Goal: Task Accomplishment & Management: Contribute content

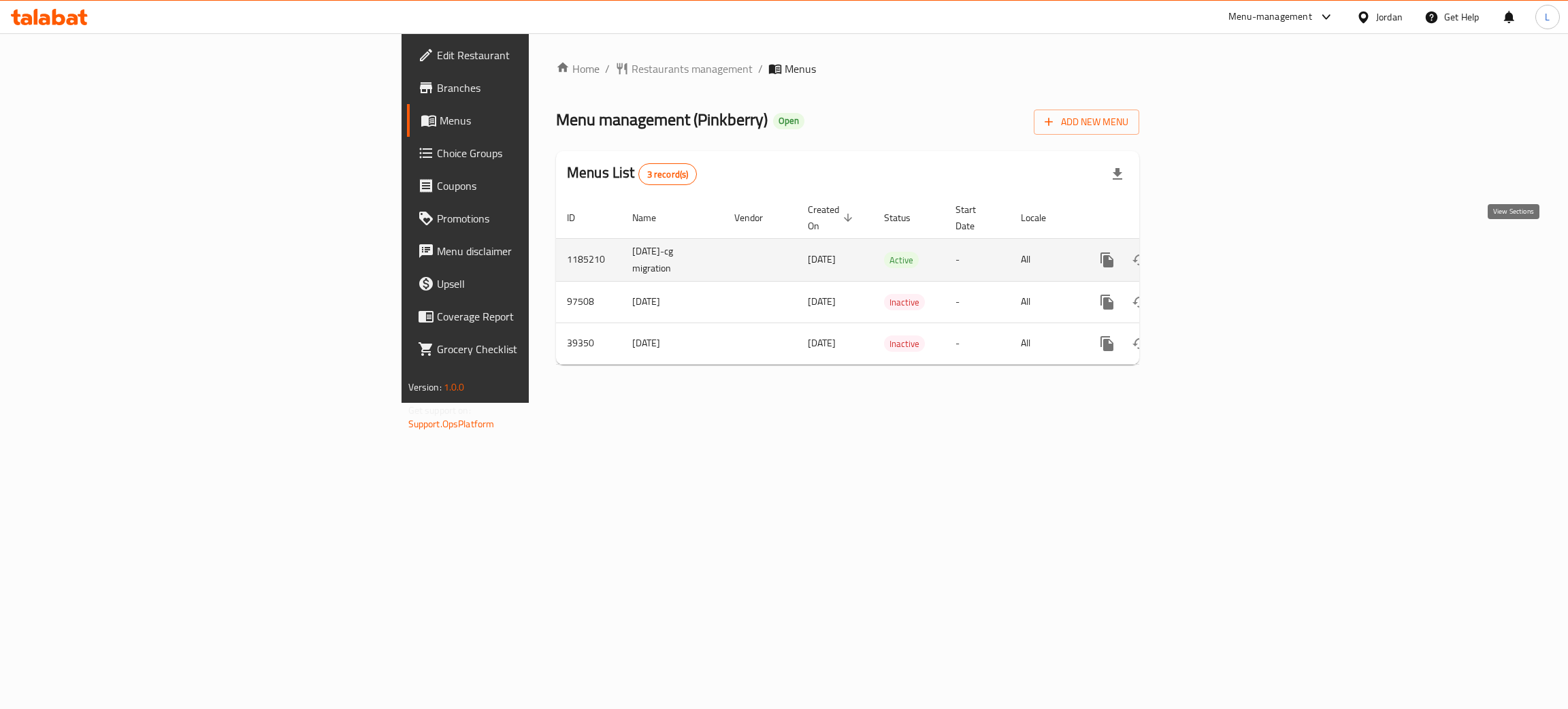
click at [1221, 253] on link "enhanced table" at bounding box center [1205, 260] width 33 height 33
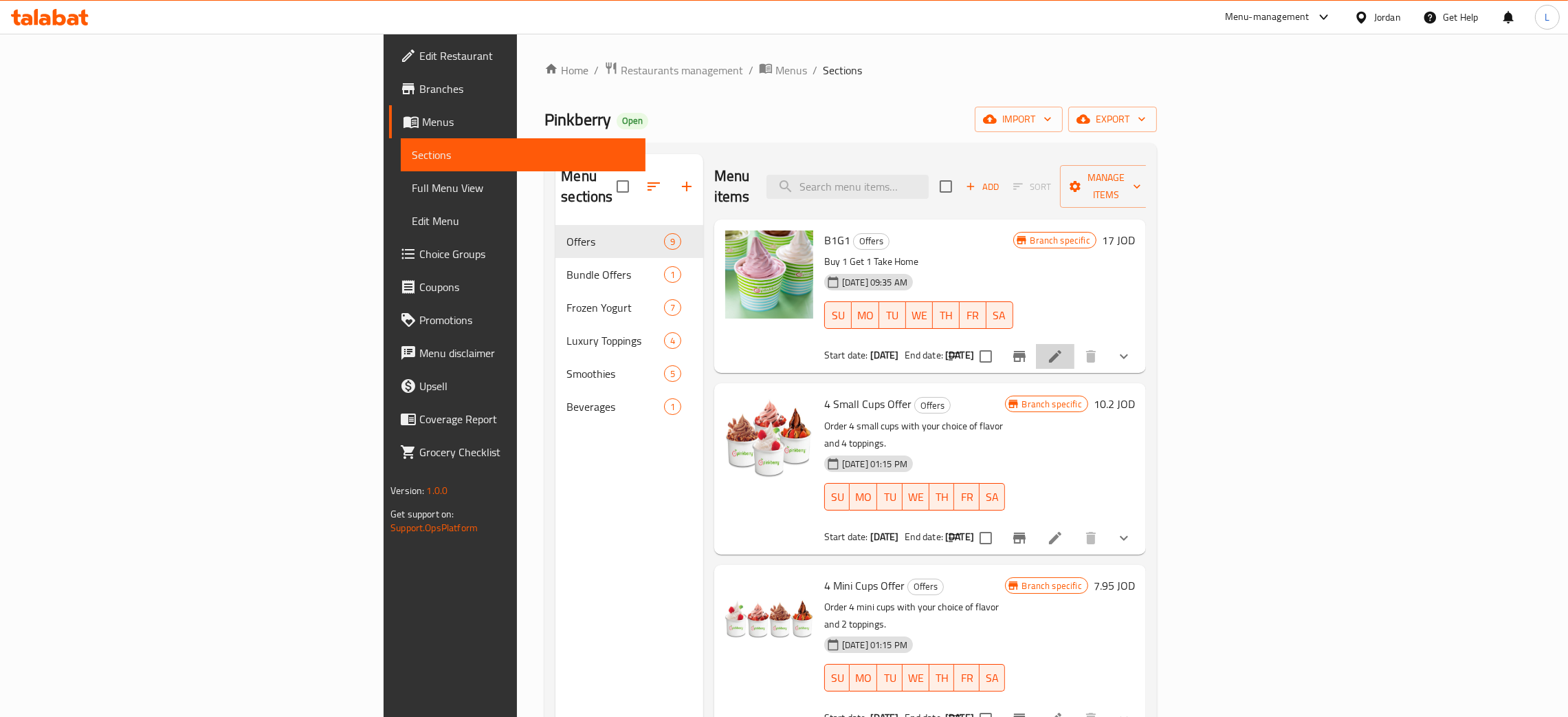
click at [1074, 344] on li at bounding box center [1055, 356] width 38 height 25
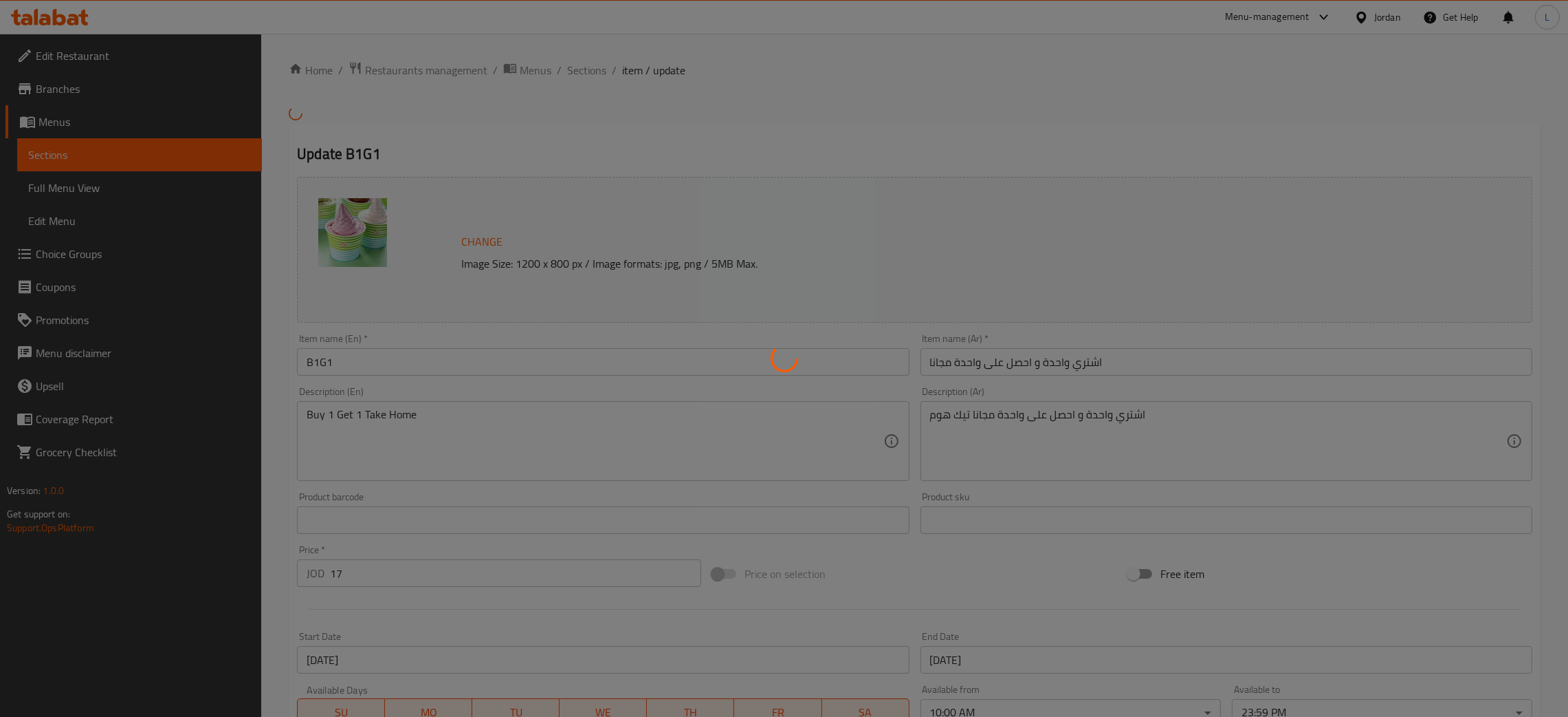
type input "إختيارك من النكهة:"
type input "1"
type input "إختيارك من النكهة: - 1"
type input "1"
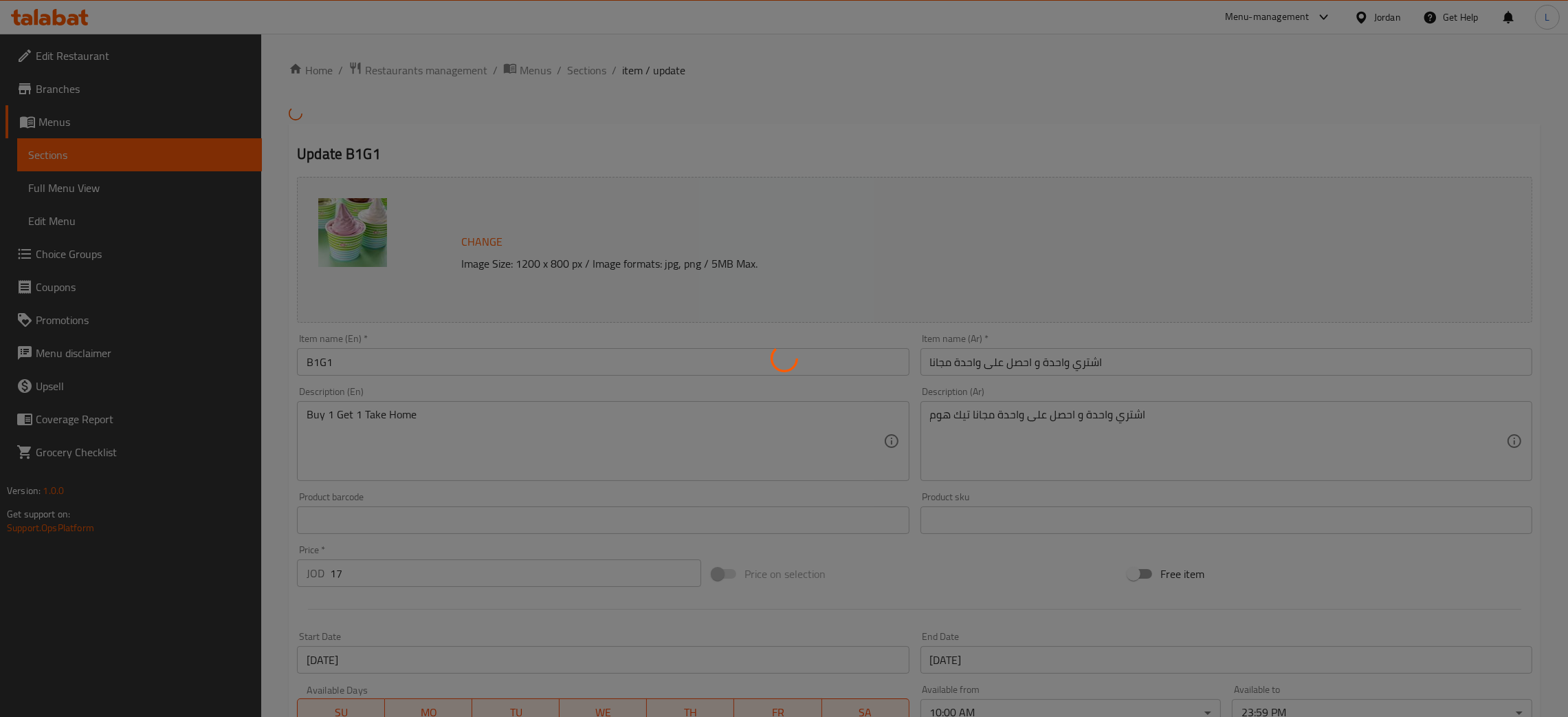
type input "1"
type input "زيادة إضافات:"
type input "0"
type input "36"
type input "زيادة إضافات فاخرة:"
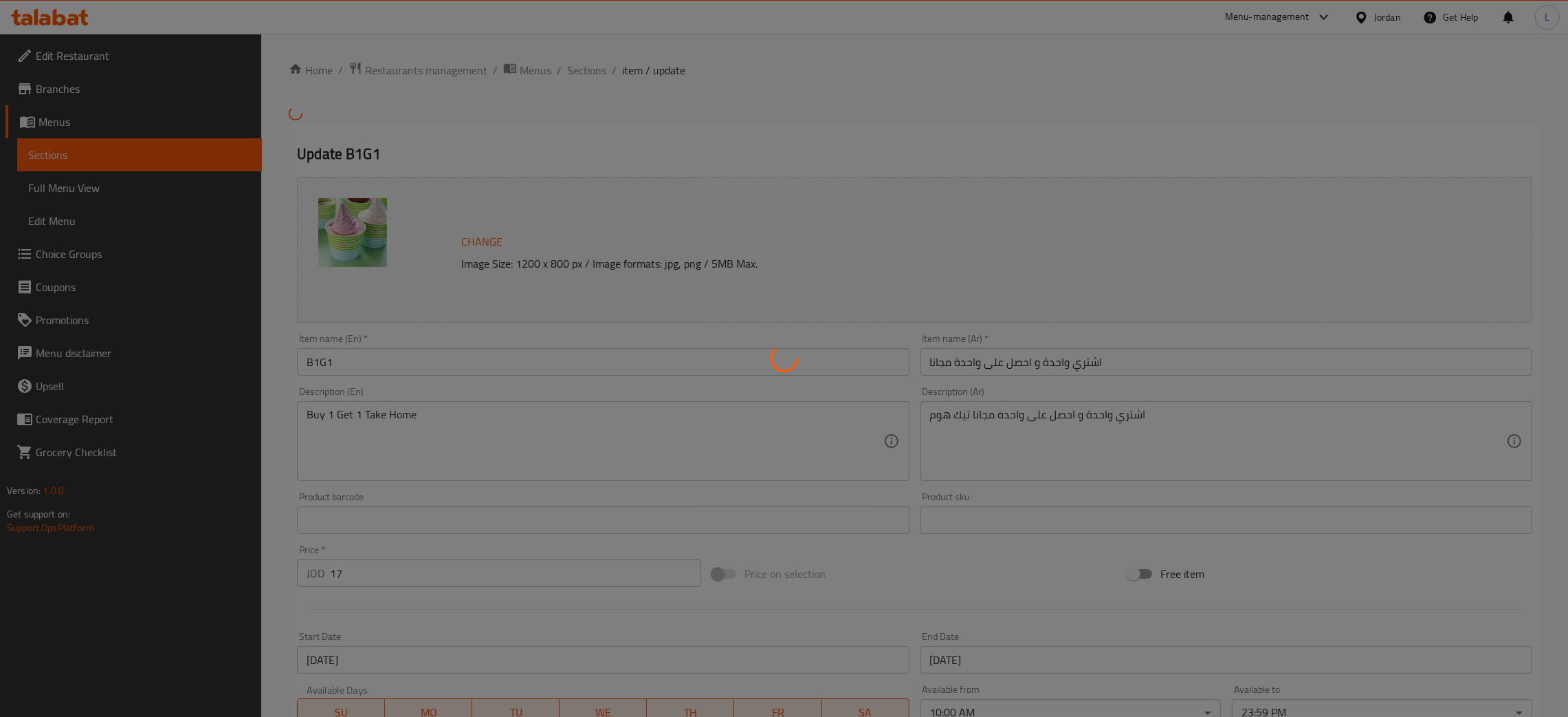
type input "0"
type input "5"
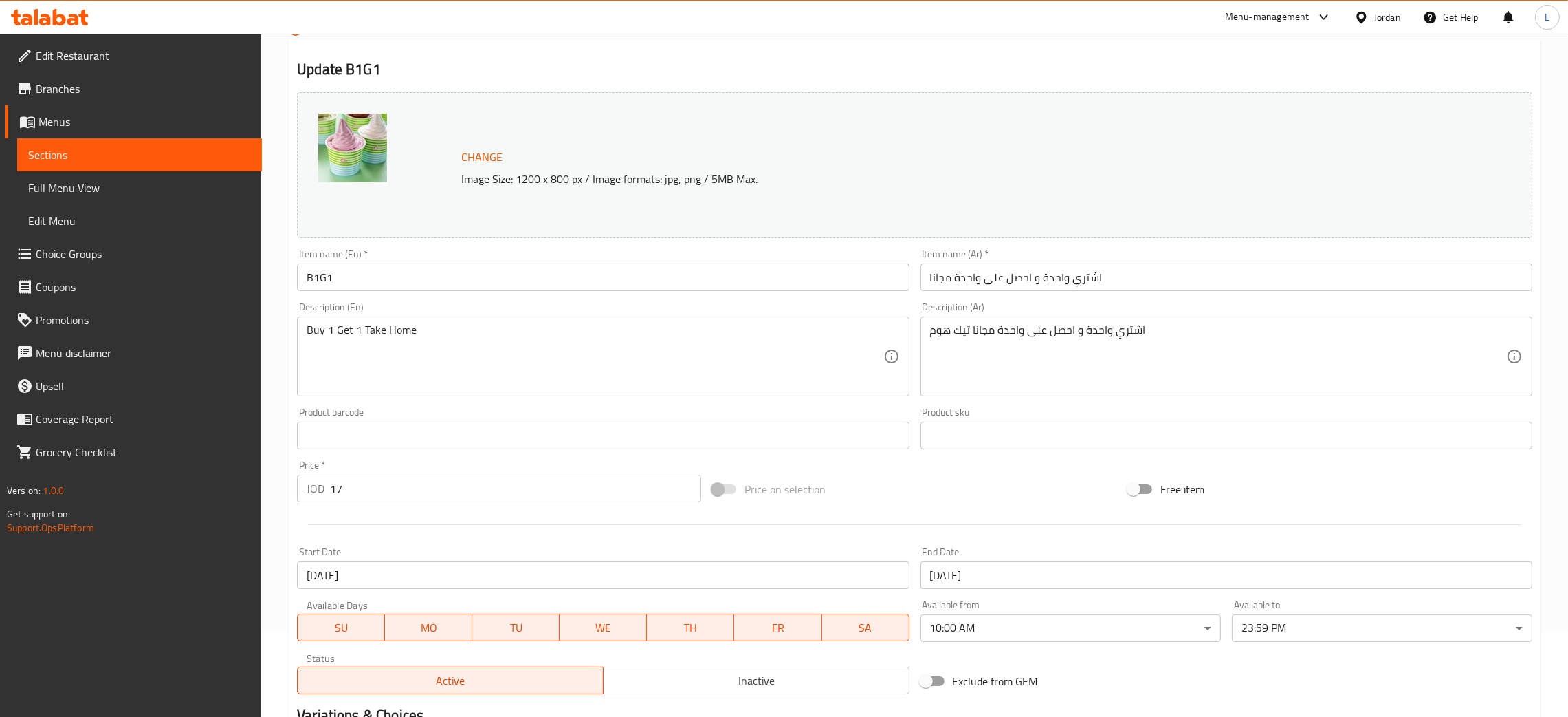
scroll to position [207, 0]
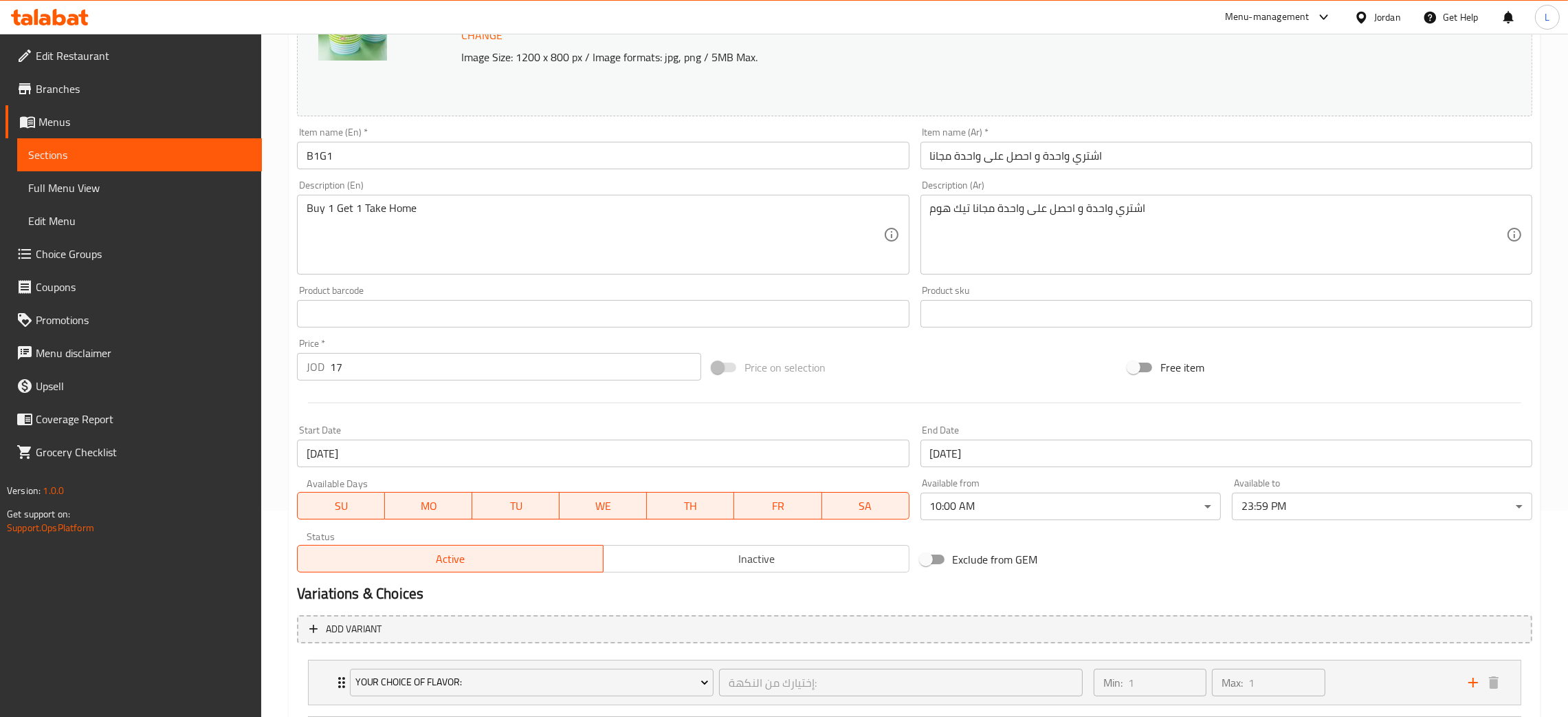
click at [358, 457] on input "08-09-2025" at bounding box center [603, 453] width 612 height 28
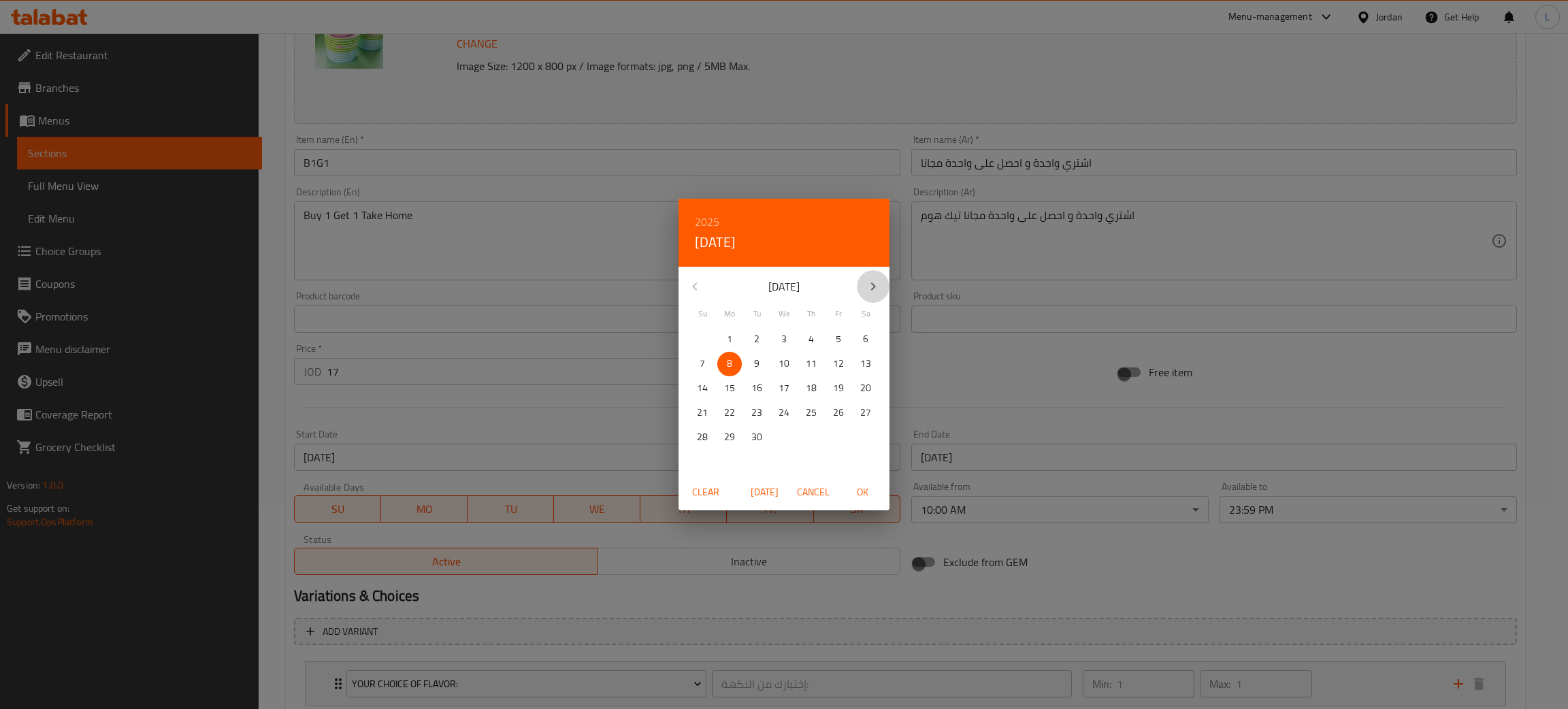
click at [876, 285] on icon "button" at bounding box center [873, 286] width 17 height 17
click at [775, 362] on span "8" at bounding box center [783, 363] width 24 height 17
click at [867, 491] on span "OK" at bounding box center [862, 491] width 33 height 17
type input "08-10-2025"
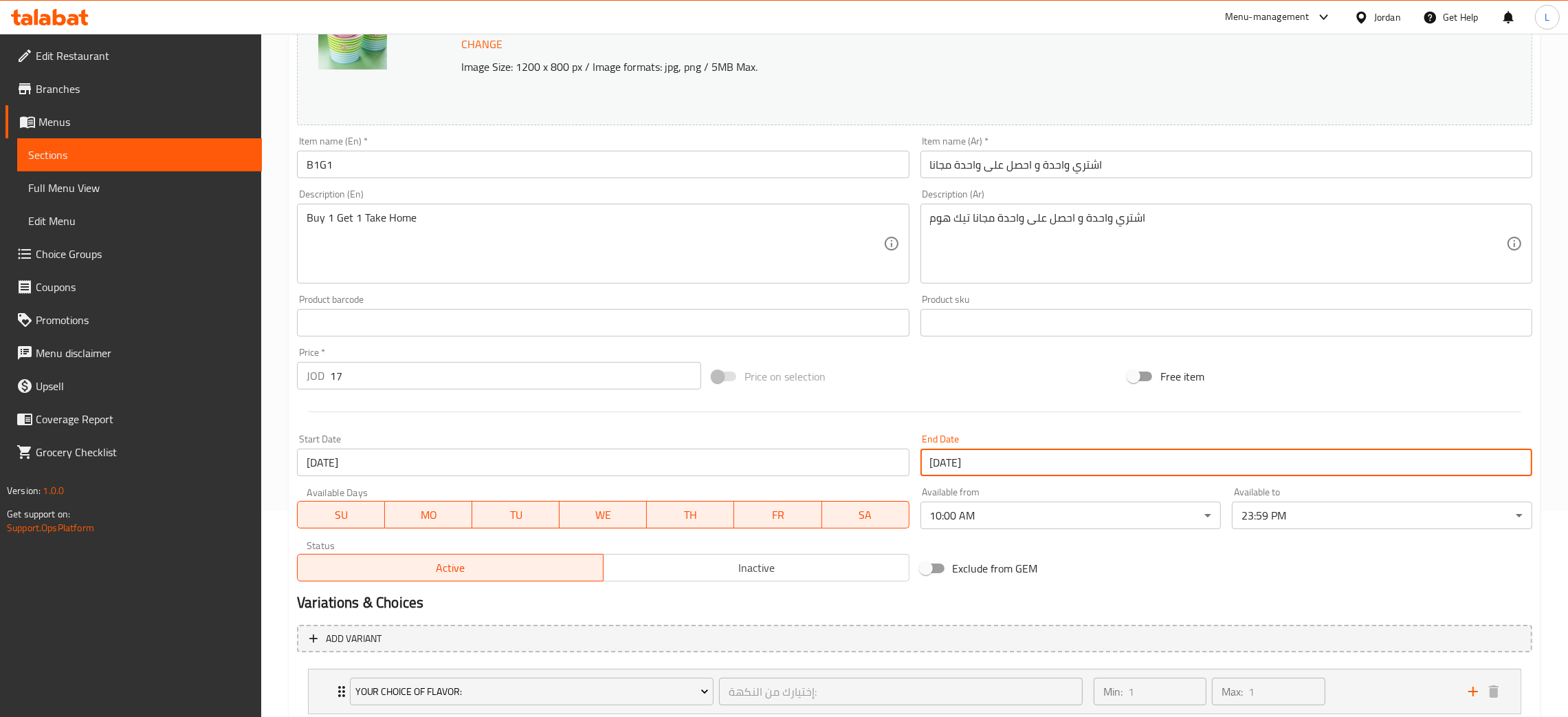
click at [1043, 456] on input "18-10-2025" at bounding box center [1227, 462] width 612 height 28
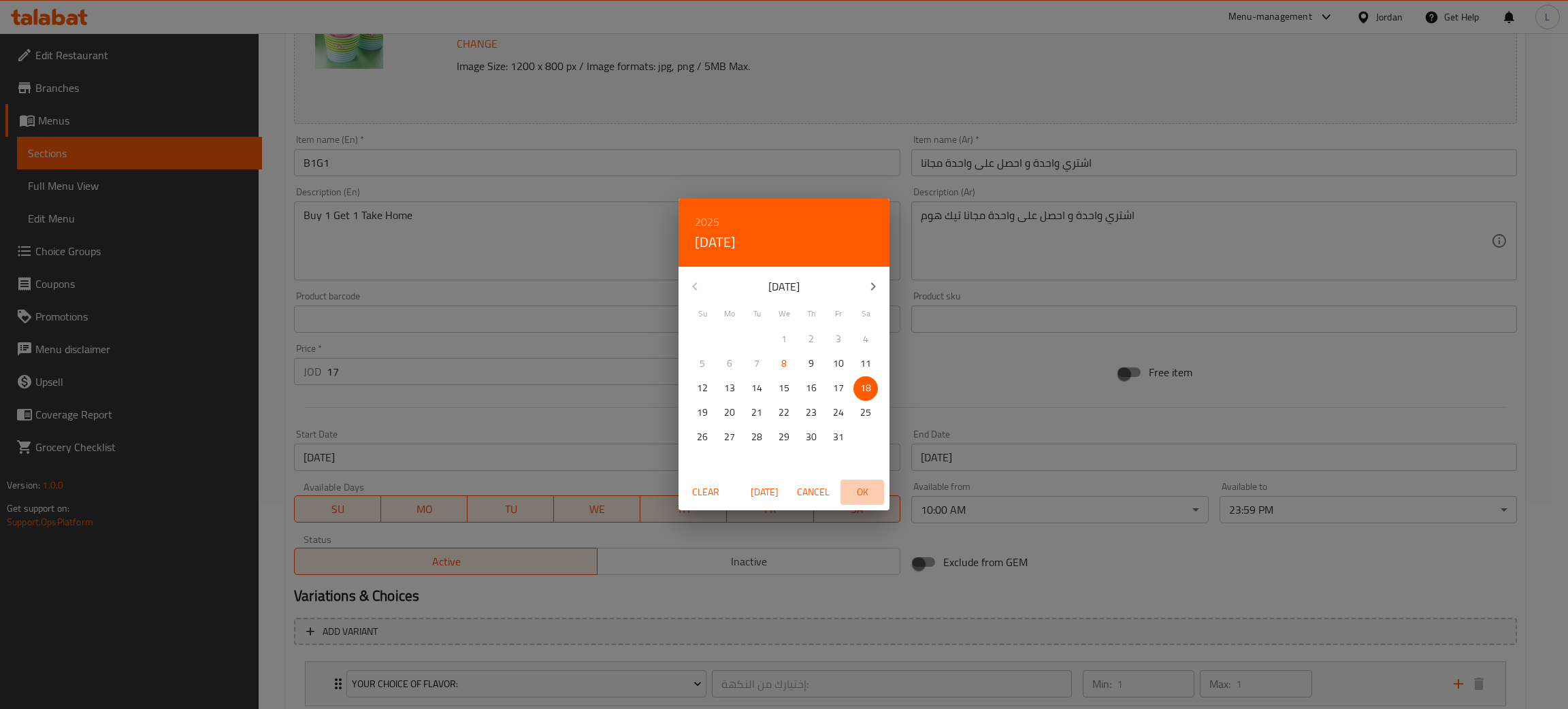
click at [866, 490] on span "OK" at bounding box center [862, 491] width 33 height 17
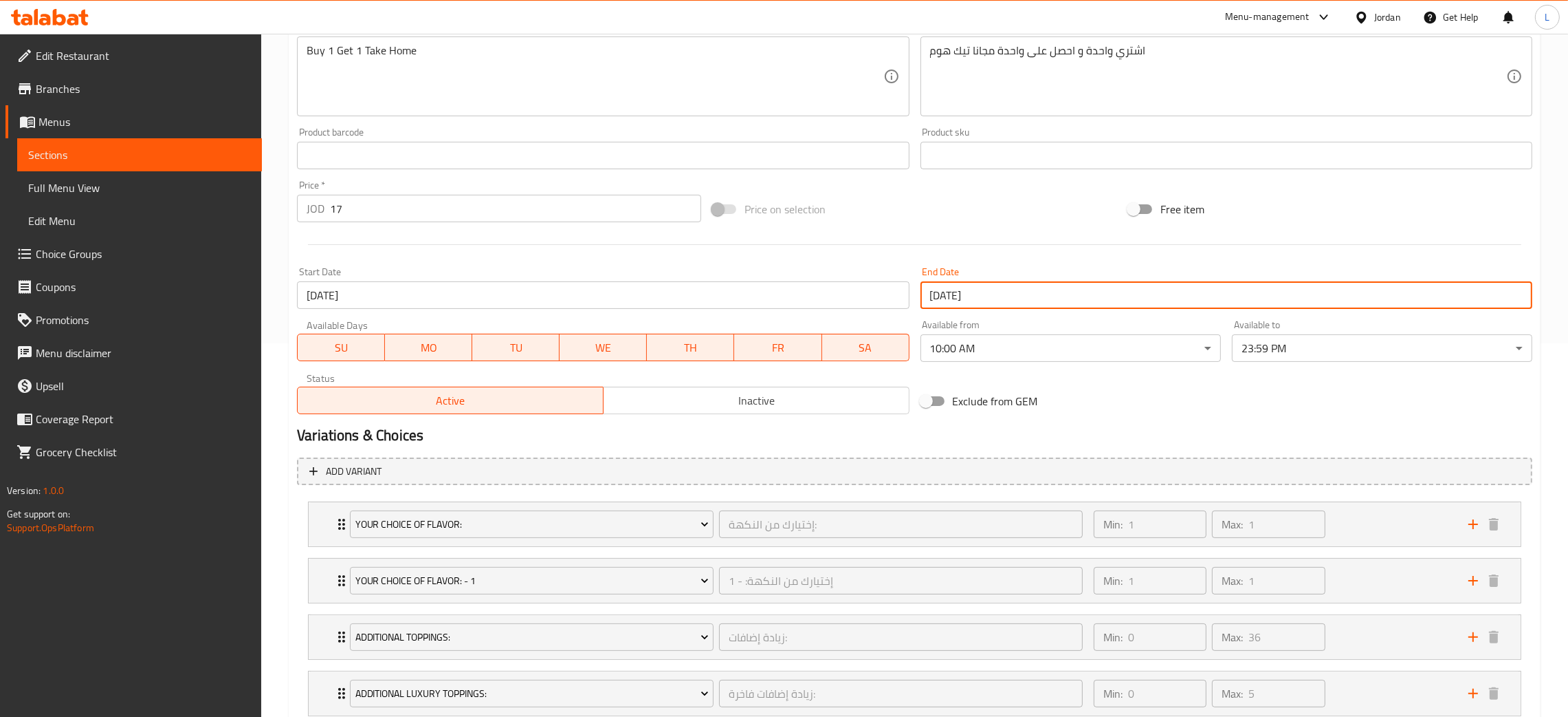
scroll to position [468, 0]
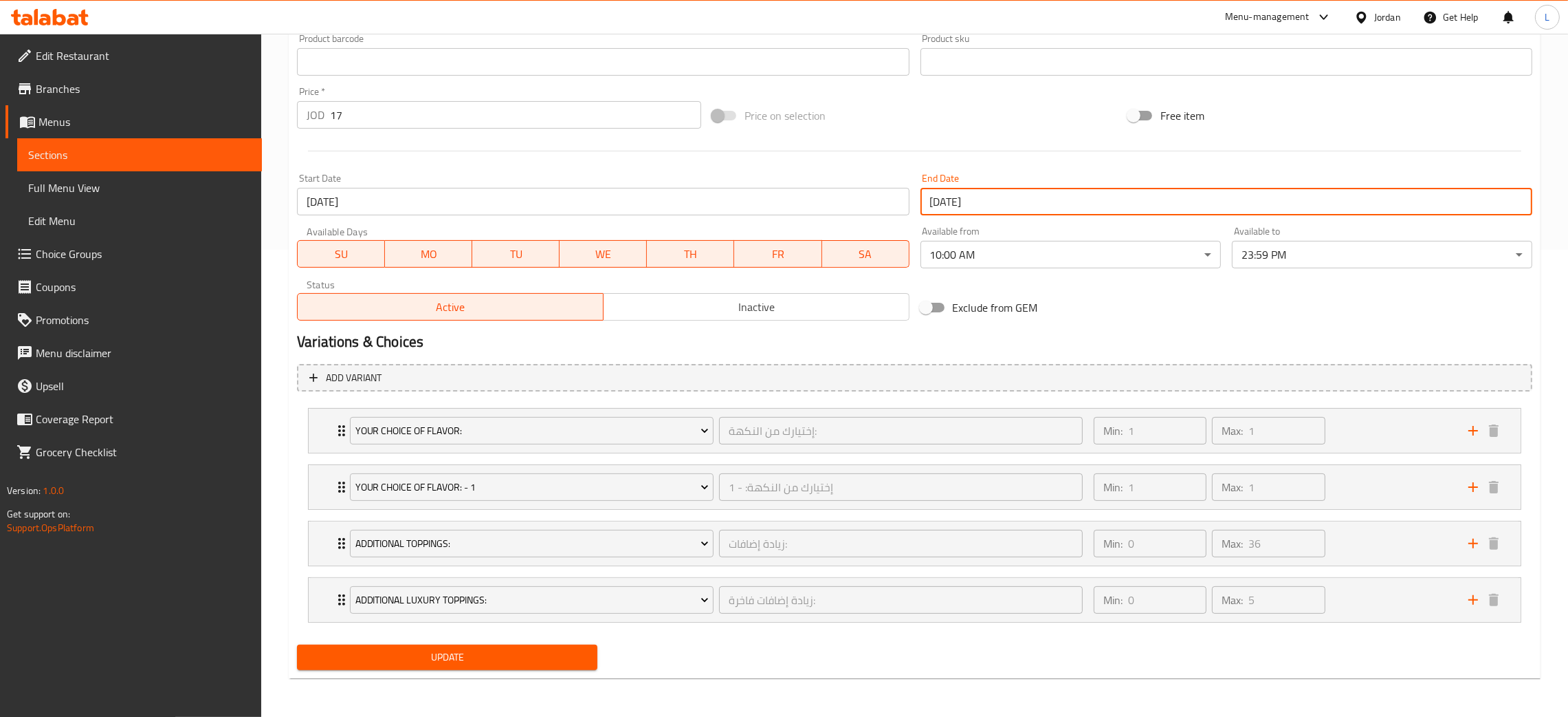
drag, startPoint x: 592, startPoint y: 650, endPoint x: 999, endPoint y: 548, distance: 419.6
click at [592, 653] on button "Update" at bounding box center [447, 657] width 301 height 26
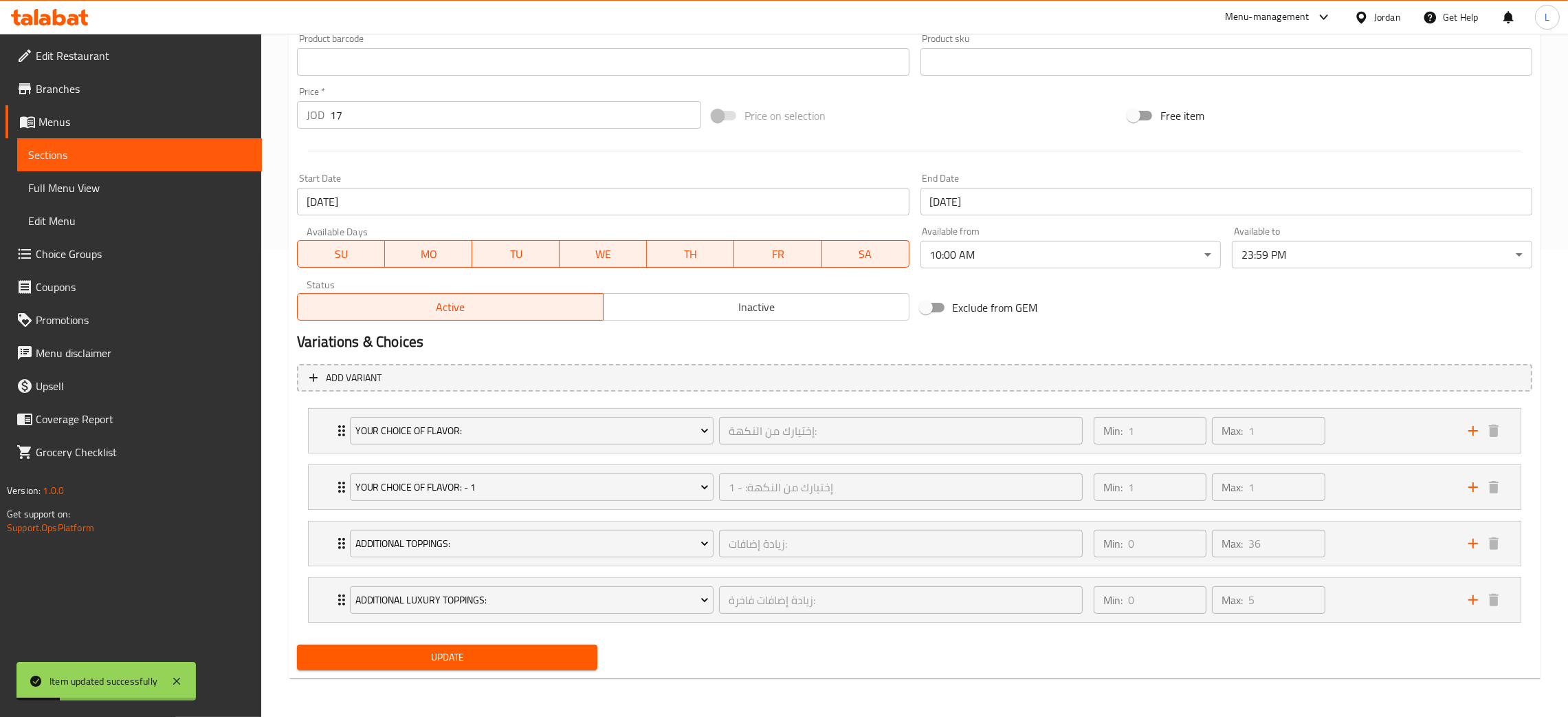
click at [514, 663] on span "Update" at bounding box center [446, 657] width 278 height 17
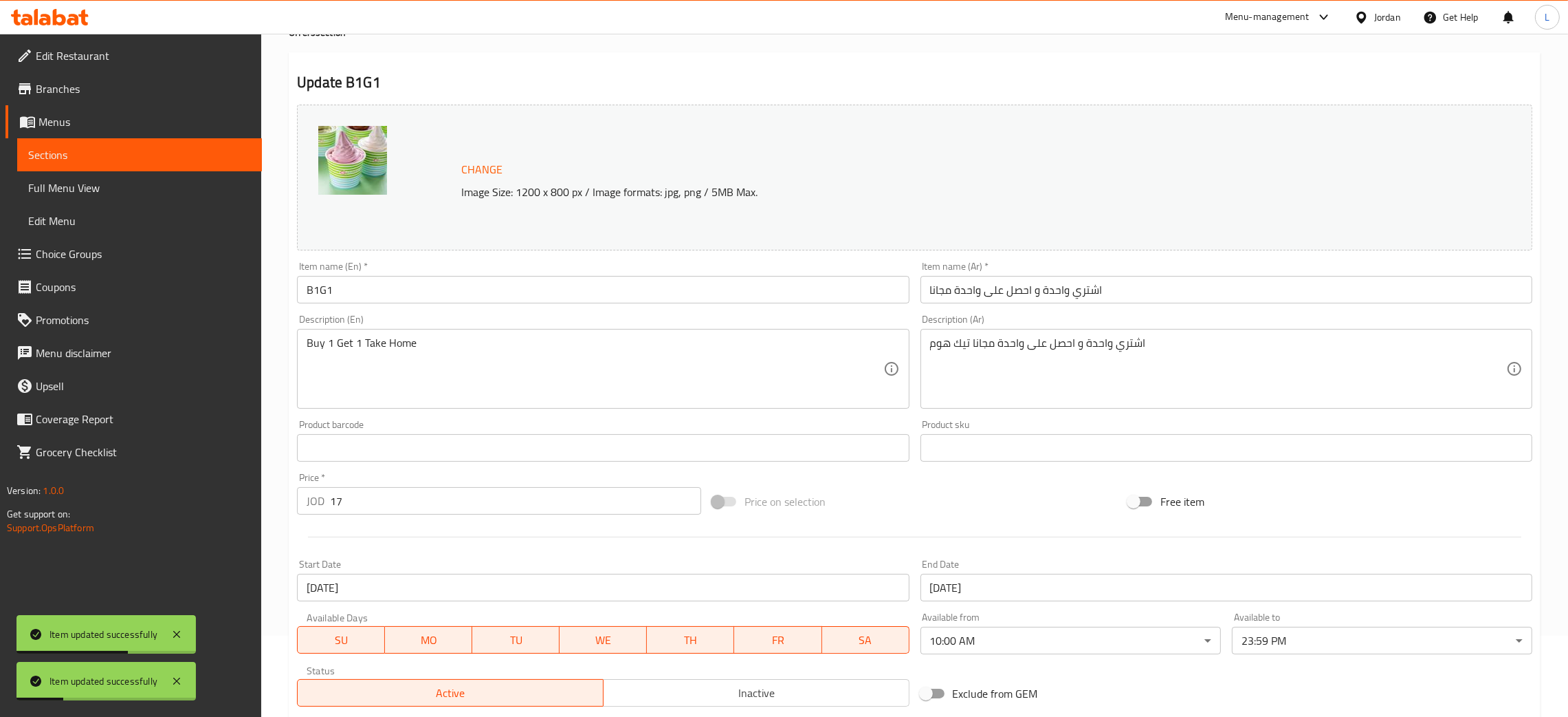
scroll to position [0, 0]
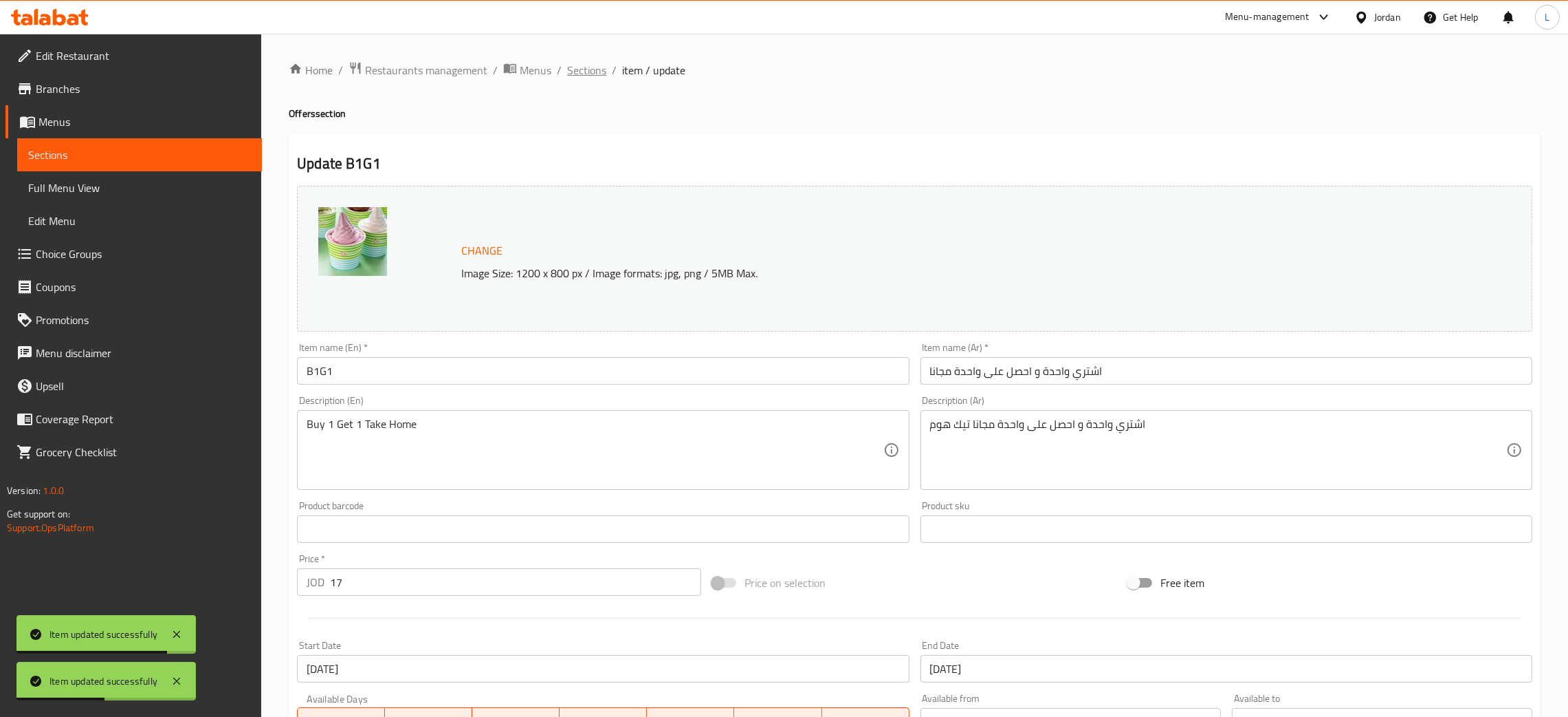
click at [588, 65] on span "Sections" at bounding box center [587, 70] width 39 height 17
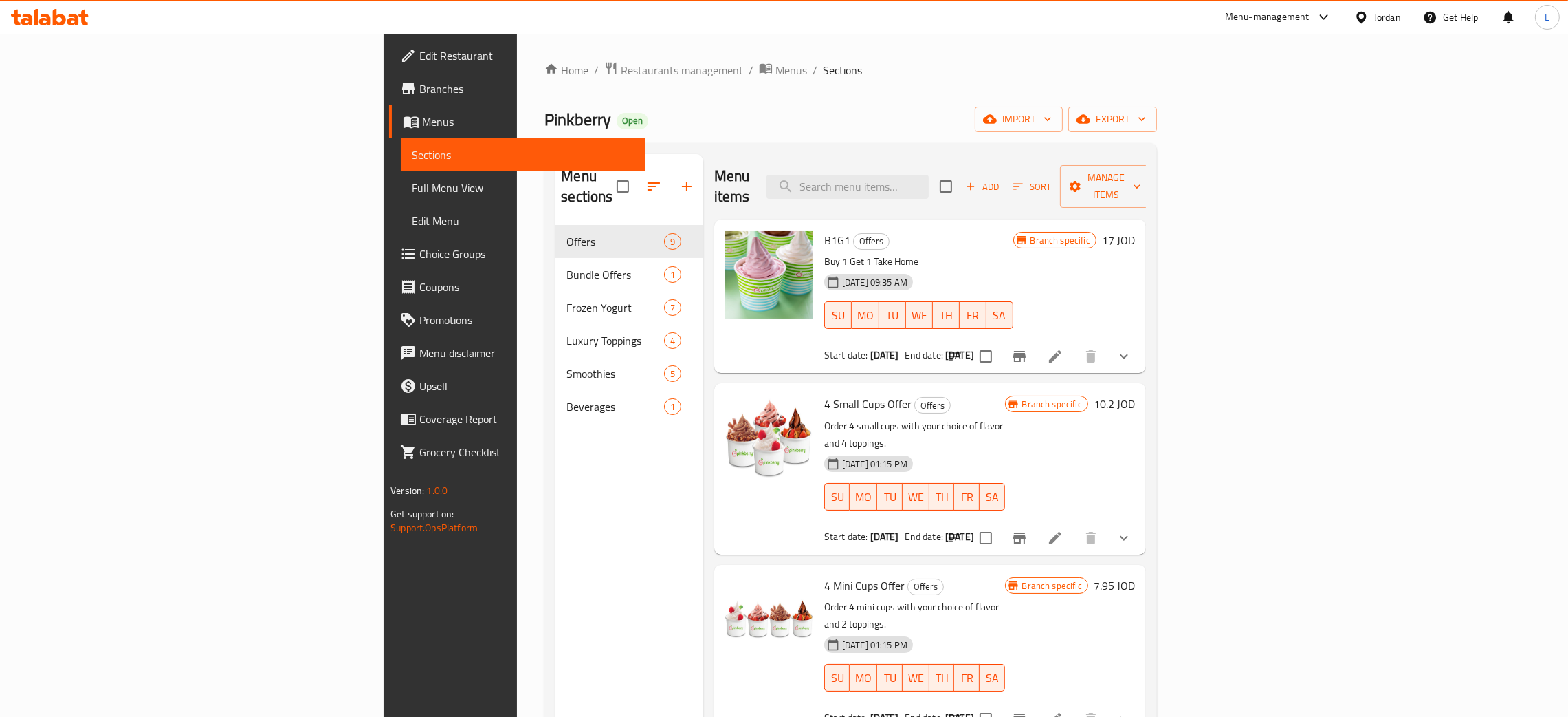
click at [65, 24] on icon at bounding box center [49, 17] width 78 height 17
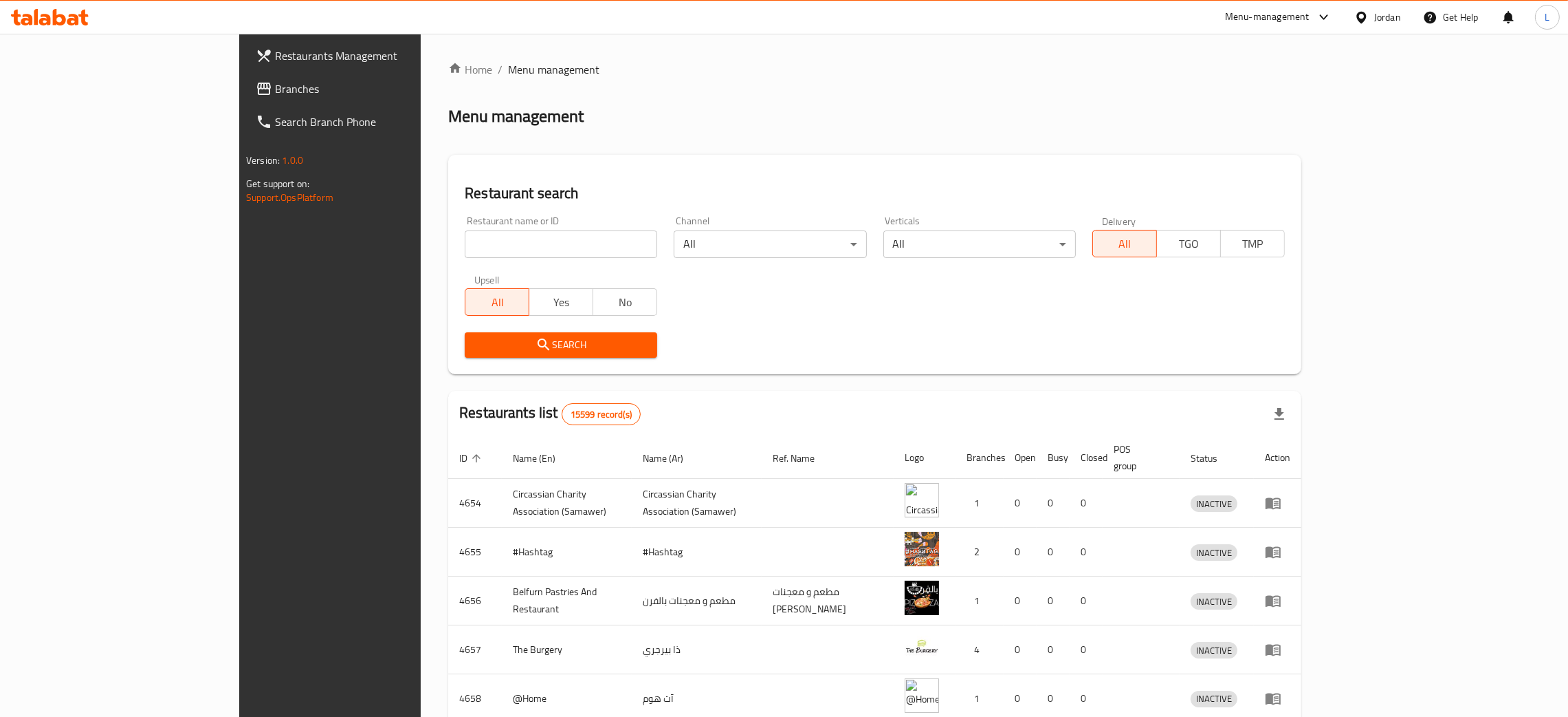
click at [77, 17] on icon at bounding box center [74, 20] width 12 height 12
drag, startPoint x: 0, startPoint y: 0, endPoint x: 420, endPoint y: 246, distance: 486.7
click at [465, 246] on input "search" at bounding box center [561, 244] width 193 height 28
type input "ا"
type input "hamada"
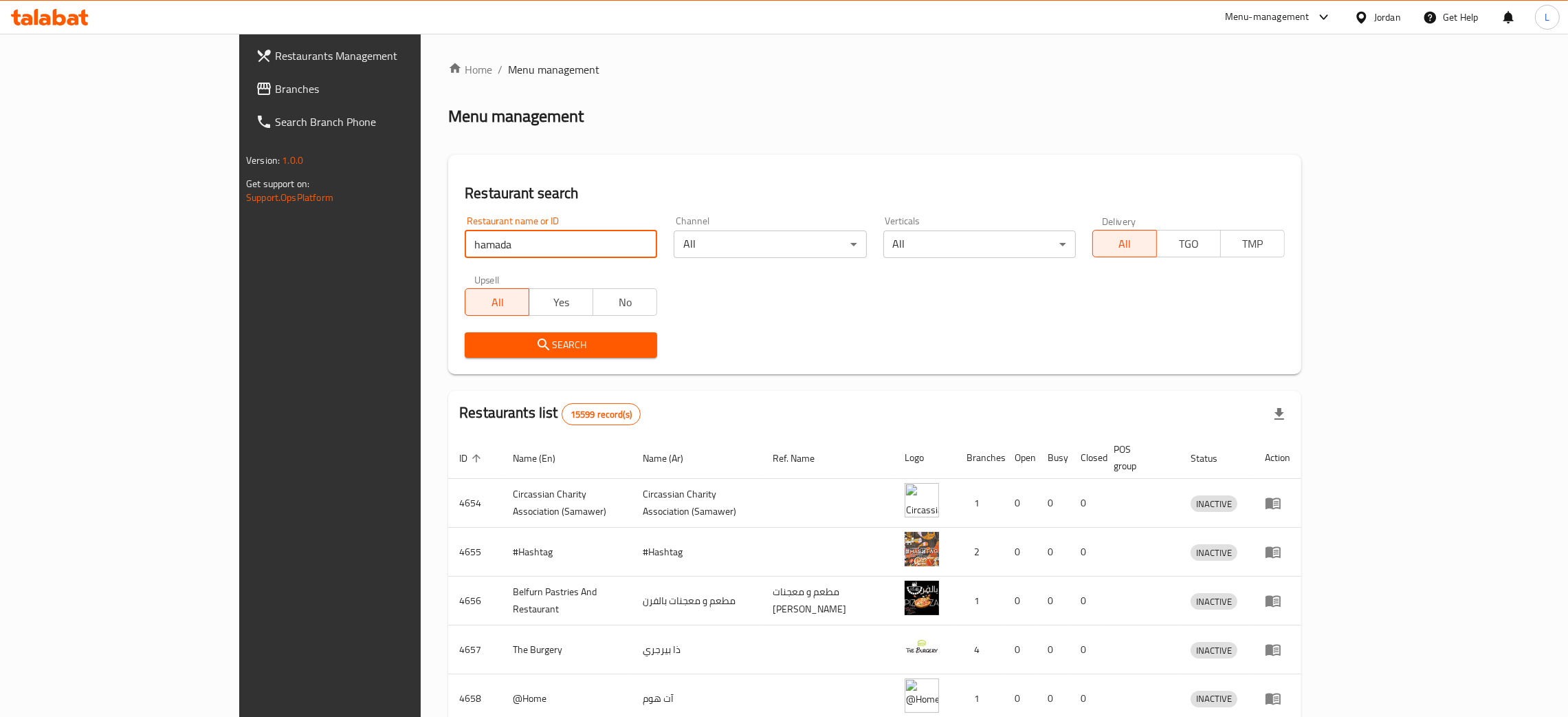
click button "Search" at bounding box center [561, 345] width 193 height 26
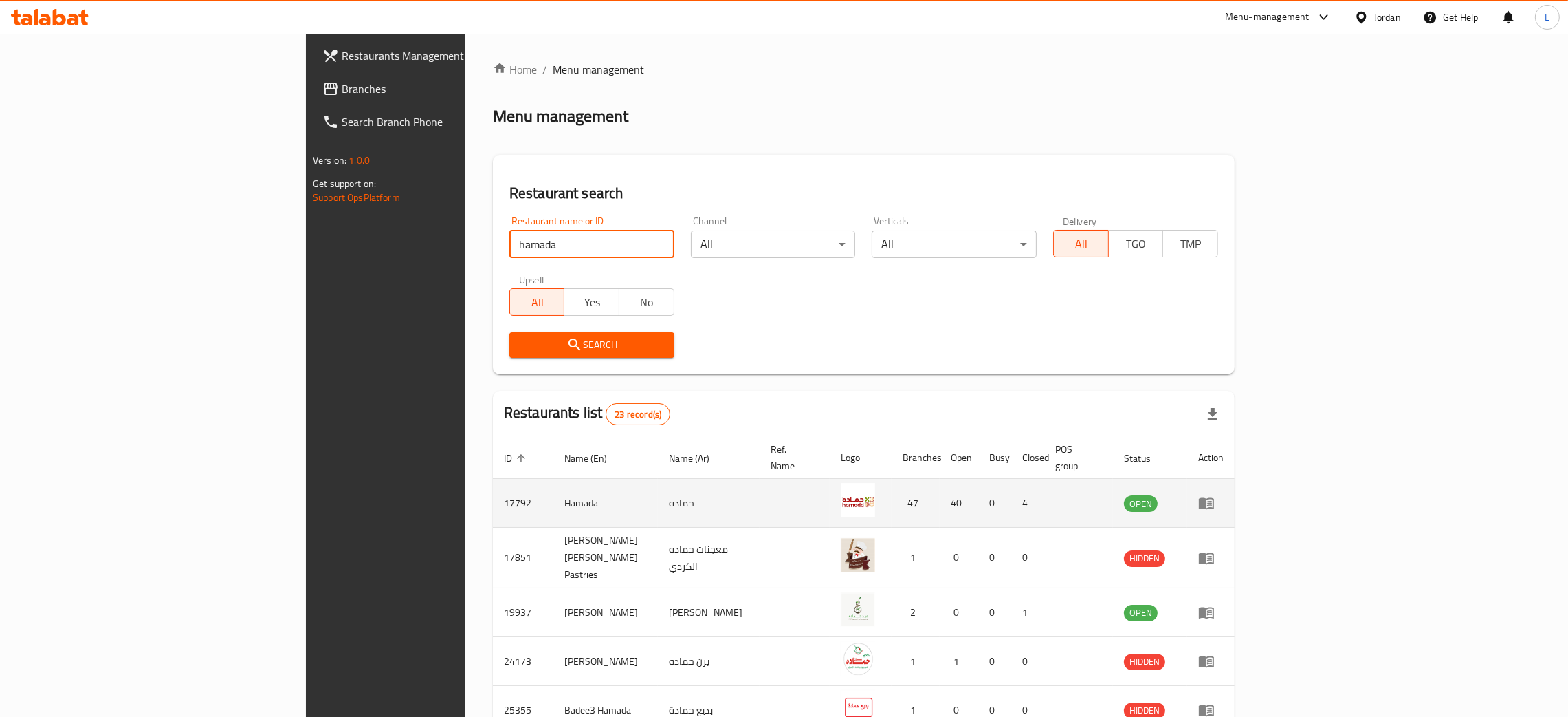
click at [1212, 501] on icon "enhanced table" at bounding box center [1209, 504] width 5 height 6
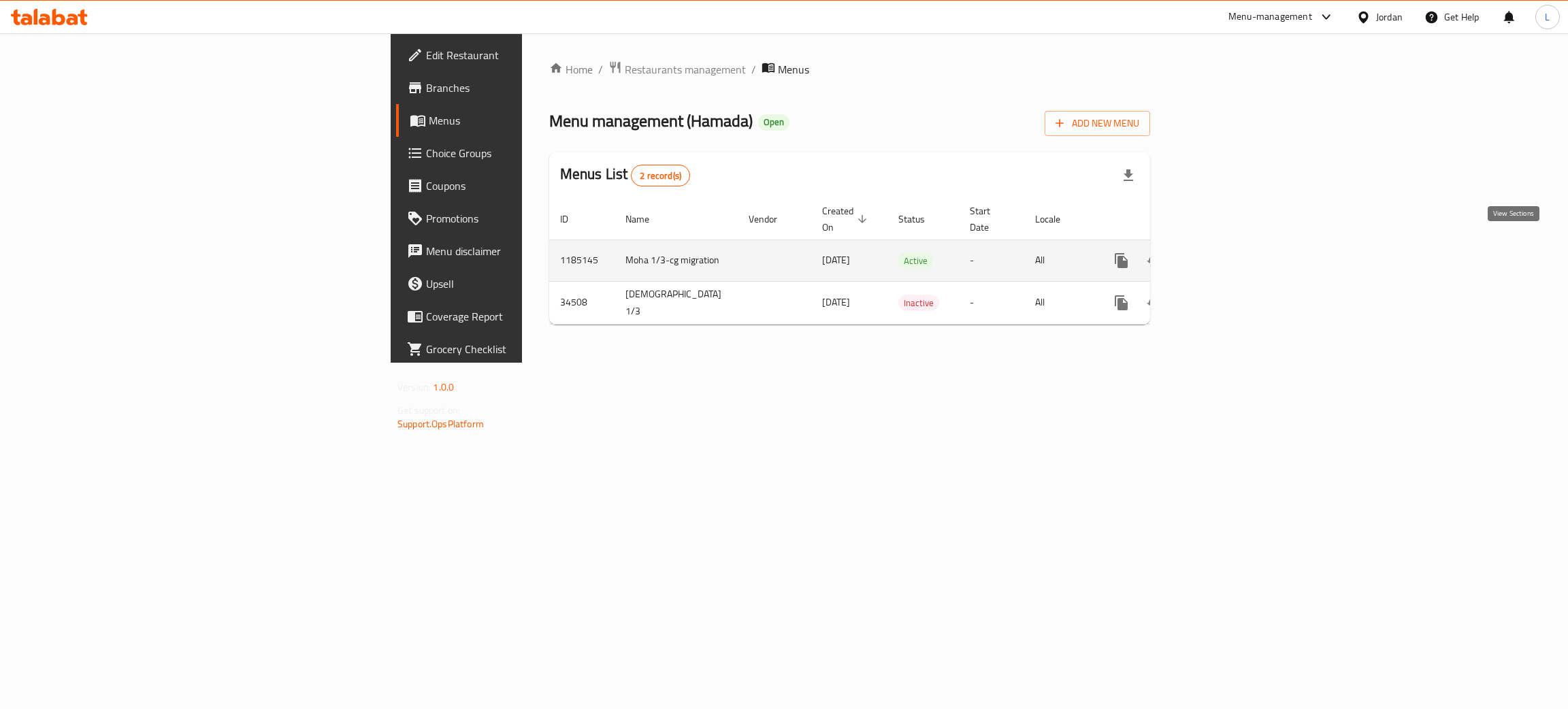
click at [1235, 247] on link "enhanced table" at bounding box center [1220, 261] width 33 height 33
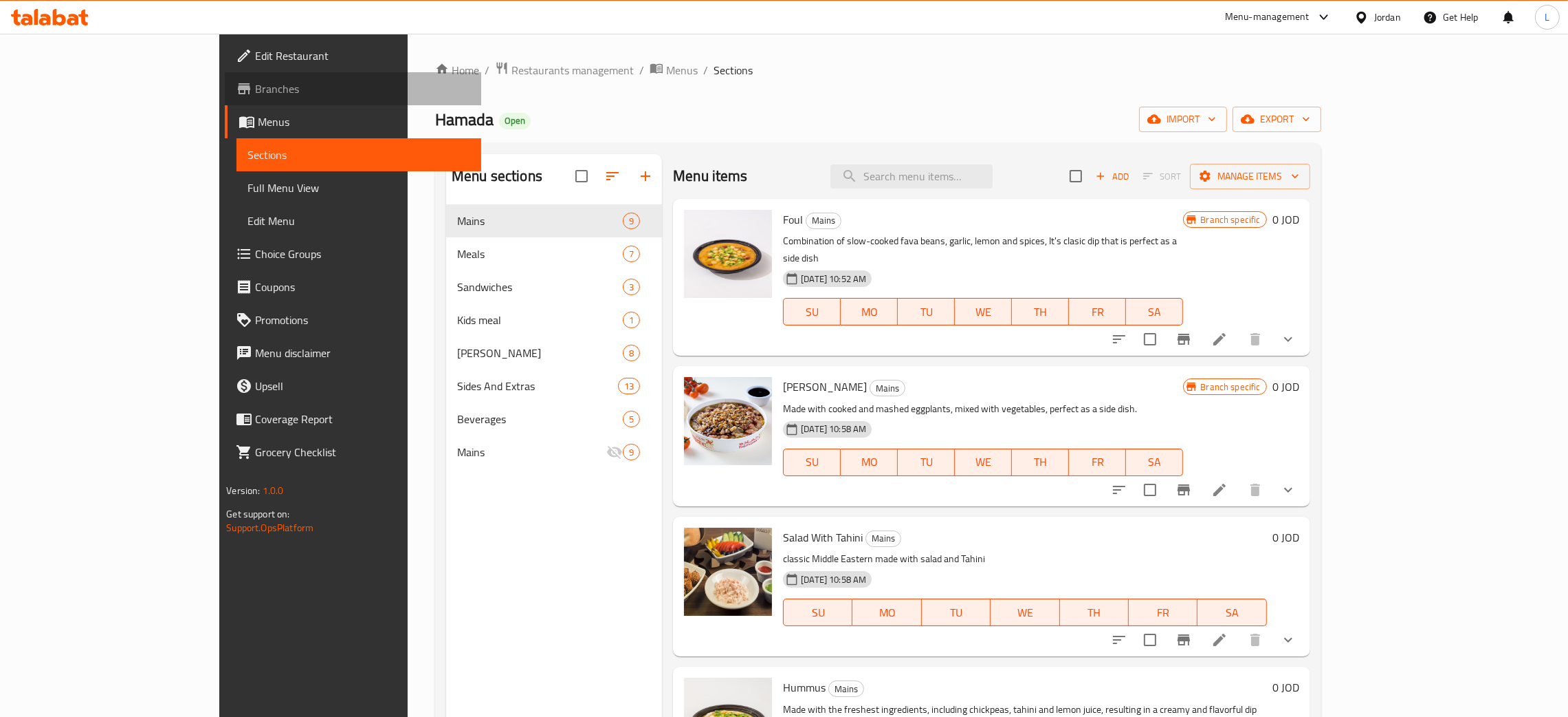
click at [255, 84] on span "Branches" at bounding box center [362, 89] width 215 height 17
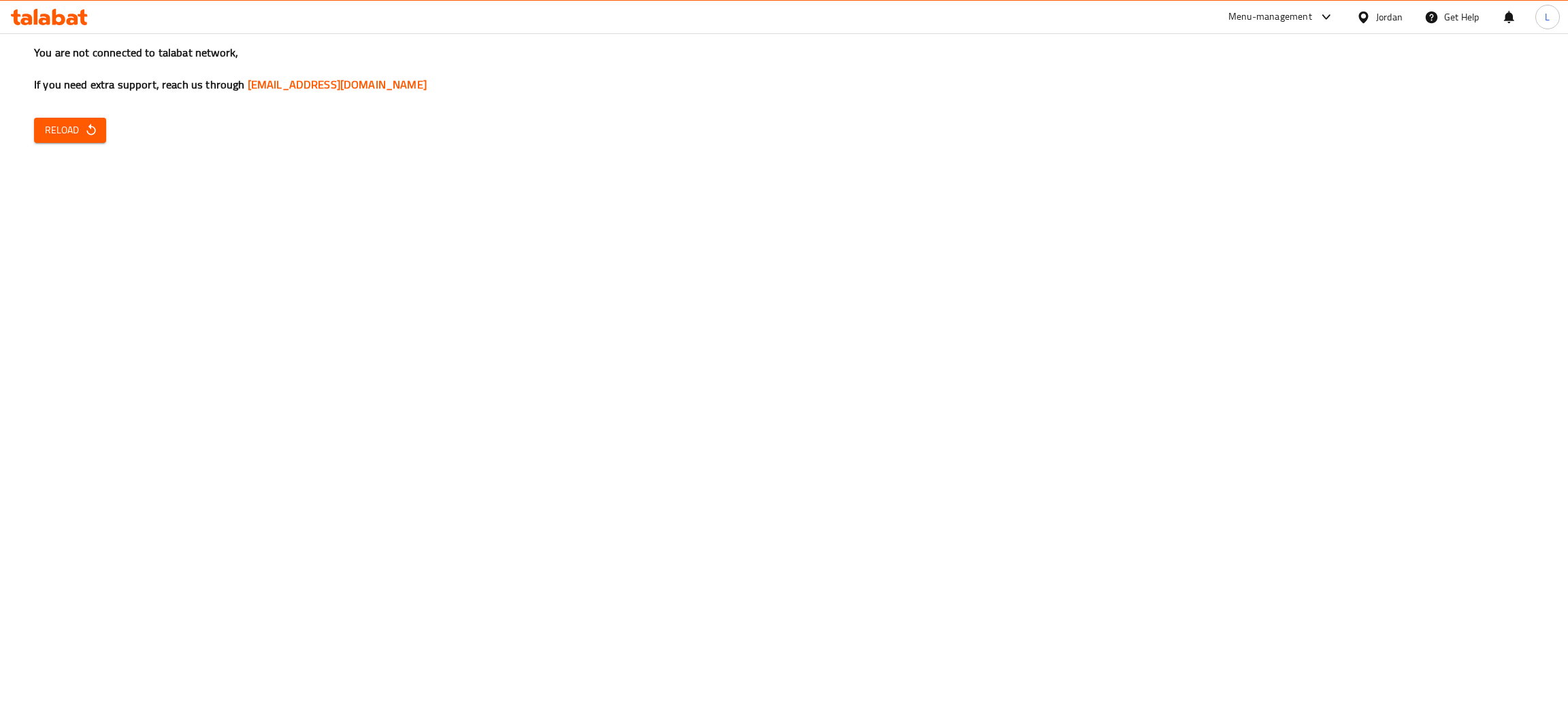
click at [43, 15] on icon at bounding box center [45, 19] width 12 height 12
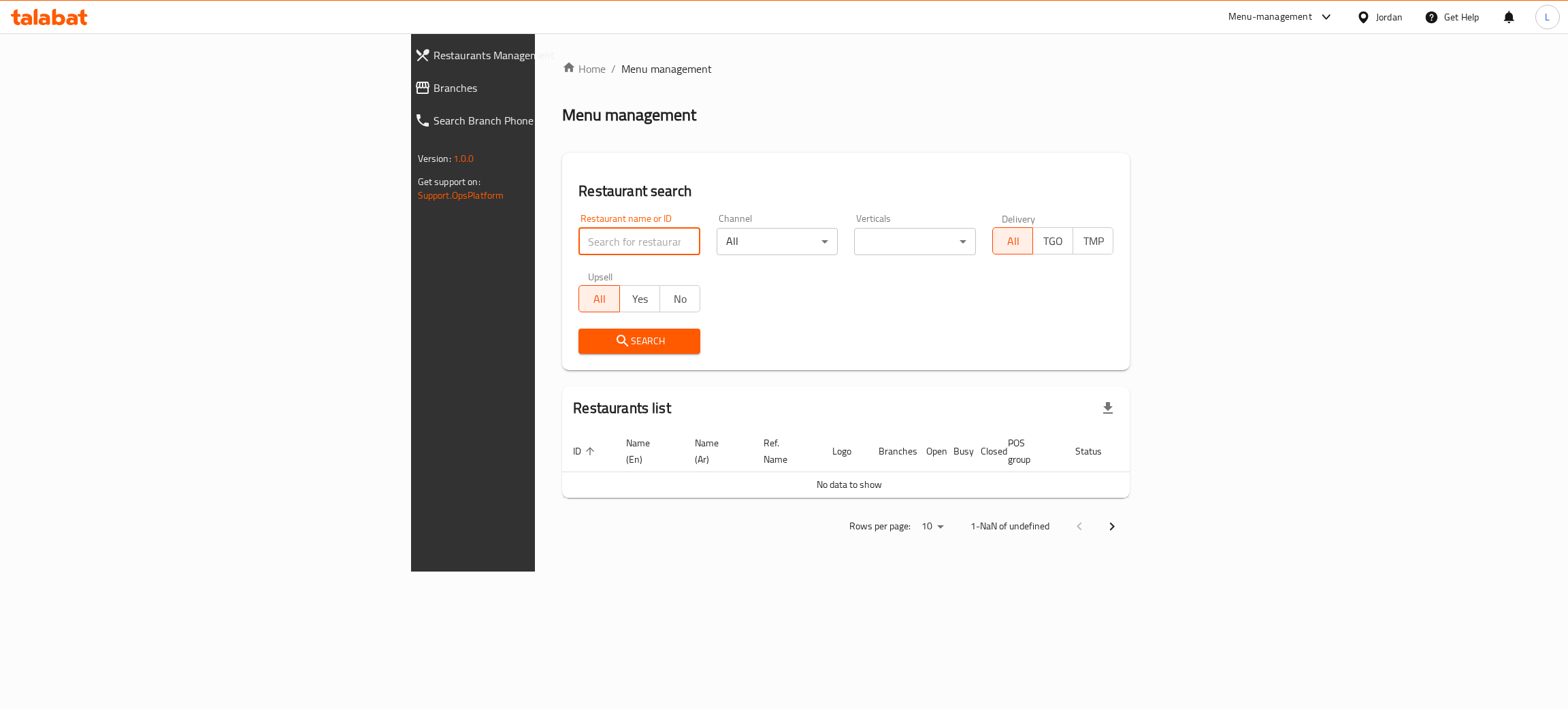
click at [579, 242] on input "search" at bounding box center [639, 241] width 122 height 27
type input "hamada"
click button "Search" at bounding box center [639, 341] width 122 height 25
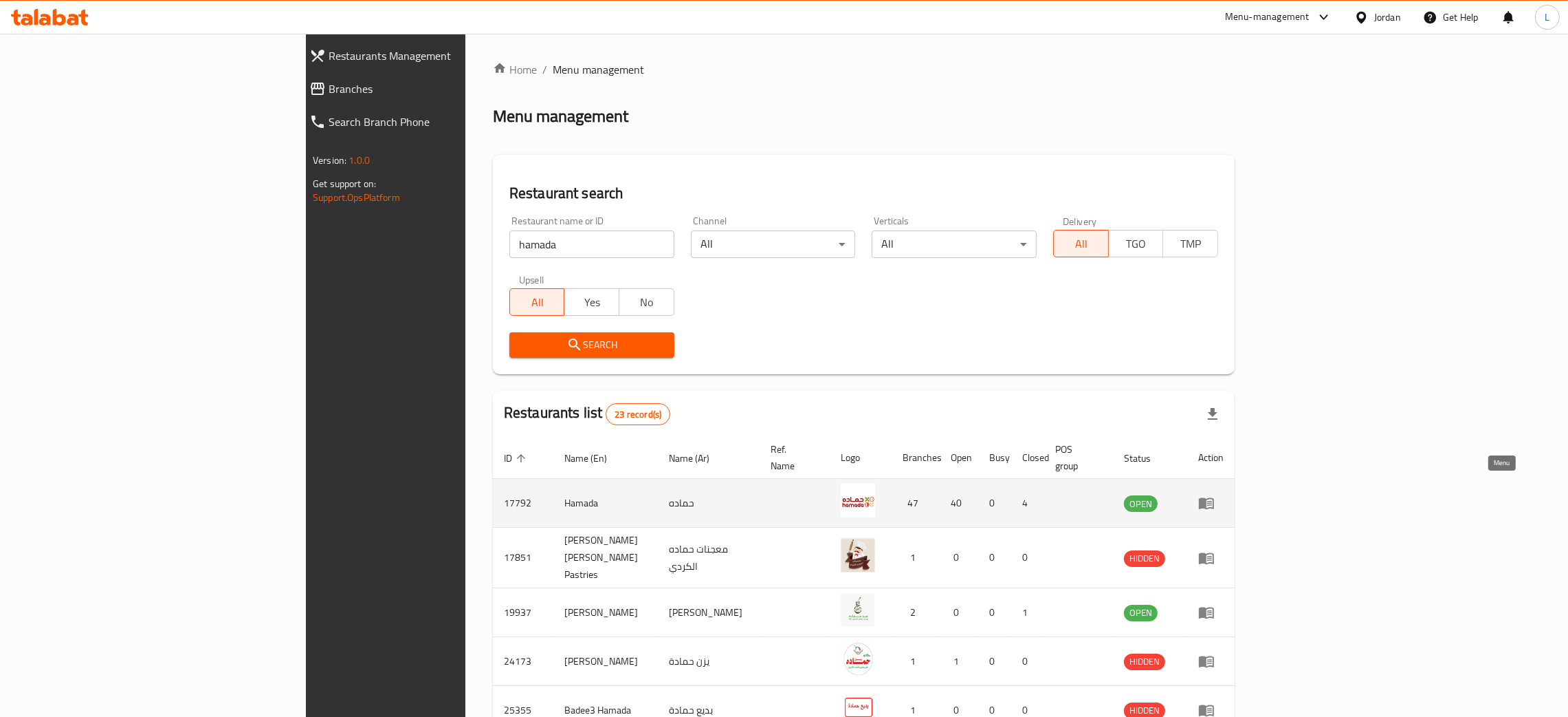
click at [1215, 495] on icon "enhanced table" at bounding box center [1206, 503] width 17 height 17
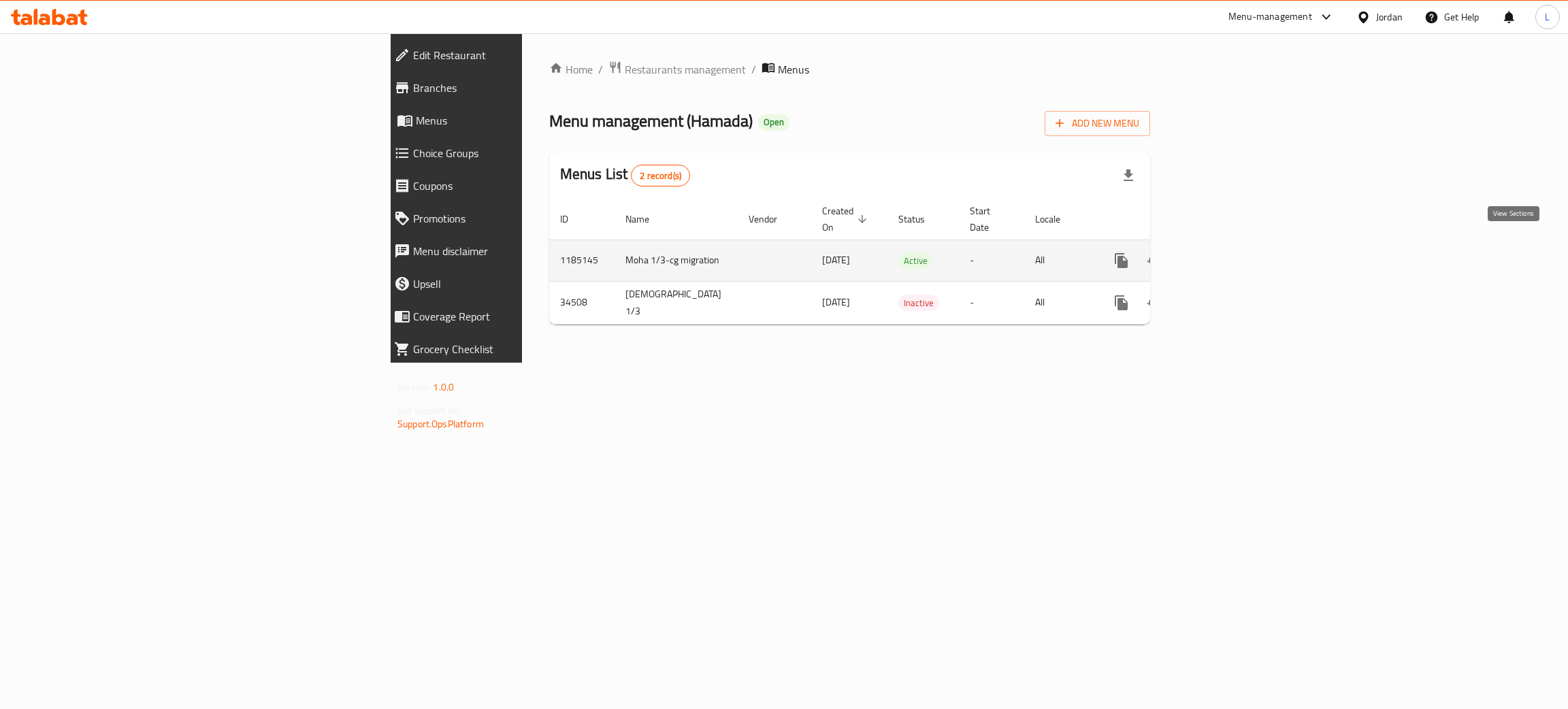
click at [1228, 252] on icon "enhanced table" at bounding box center [1219, 260] width 17 height 17
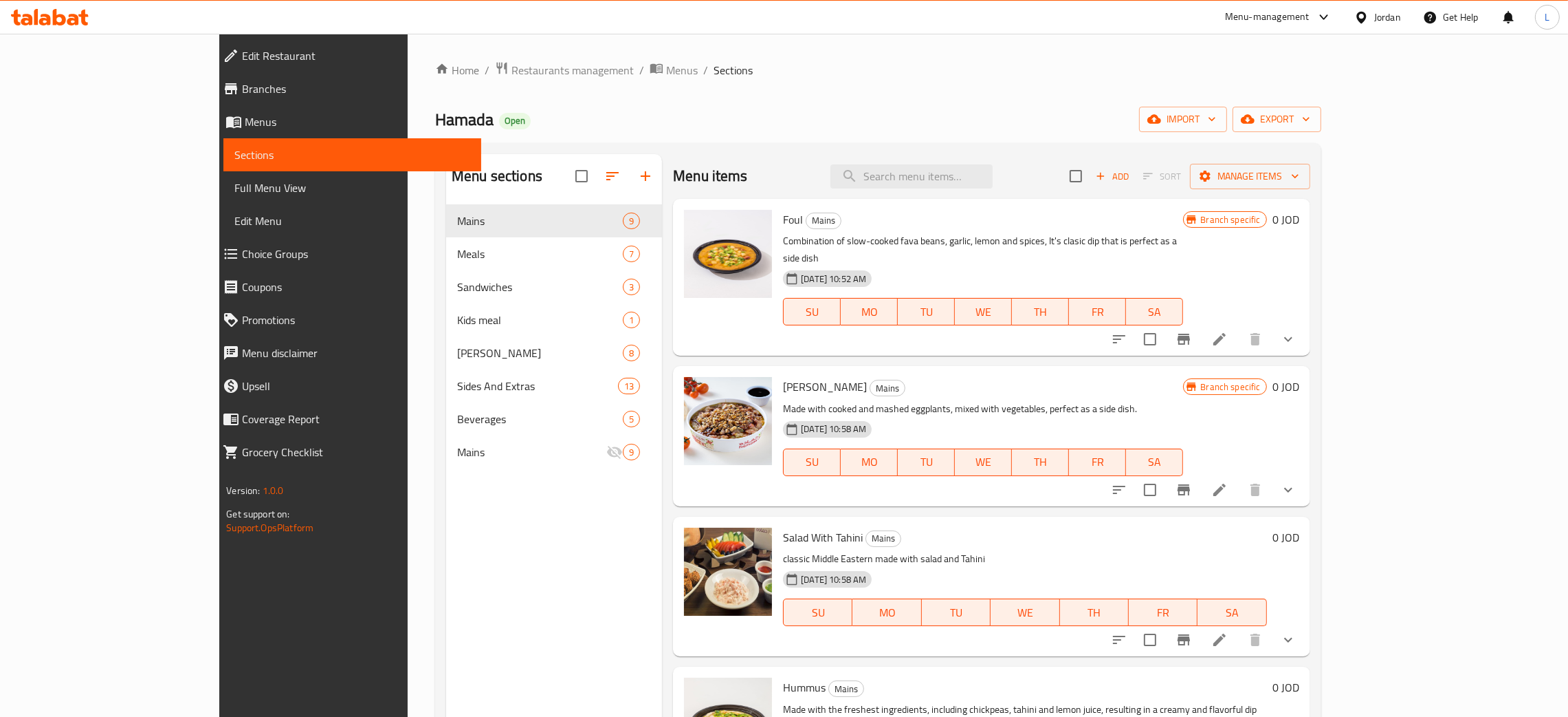
click at [242, 83] on span "Branches" at bounding box center [356, 89] width 228 height 17
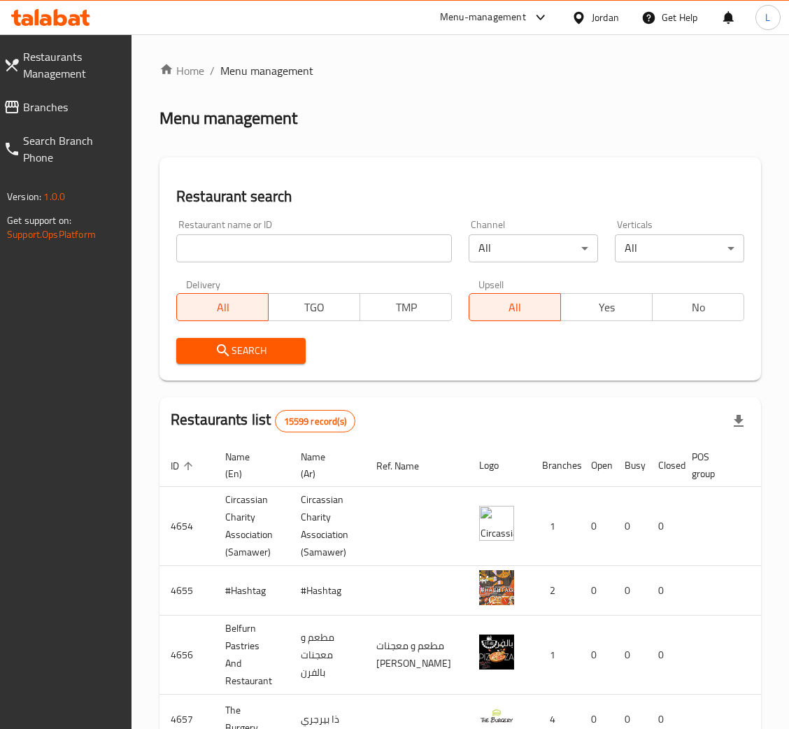
click at [36, 107] on span "Branches" at bounding box center [71, 107] width 97 height 17
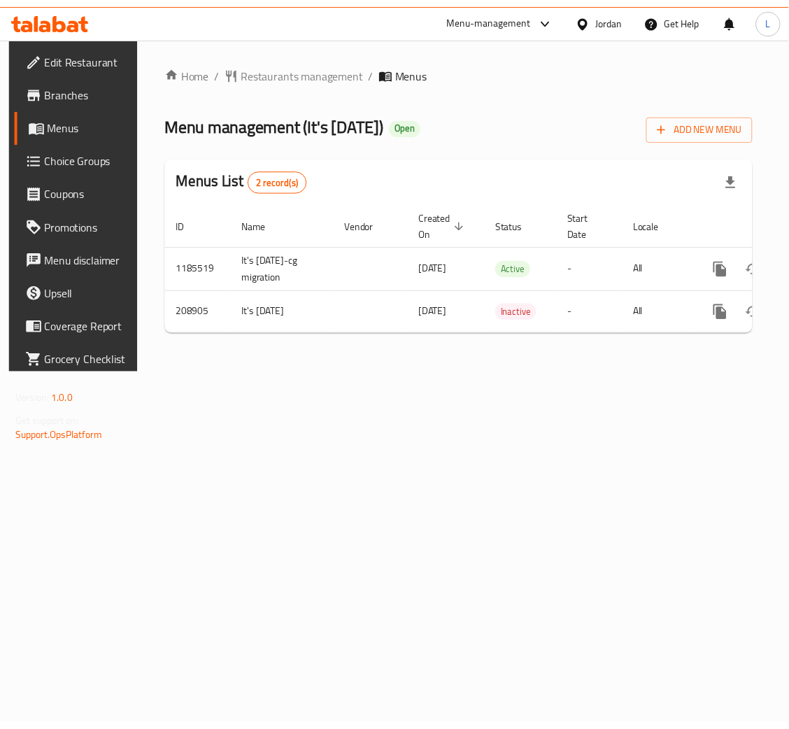
scroll to position [0, 79]
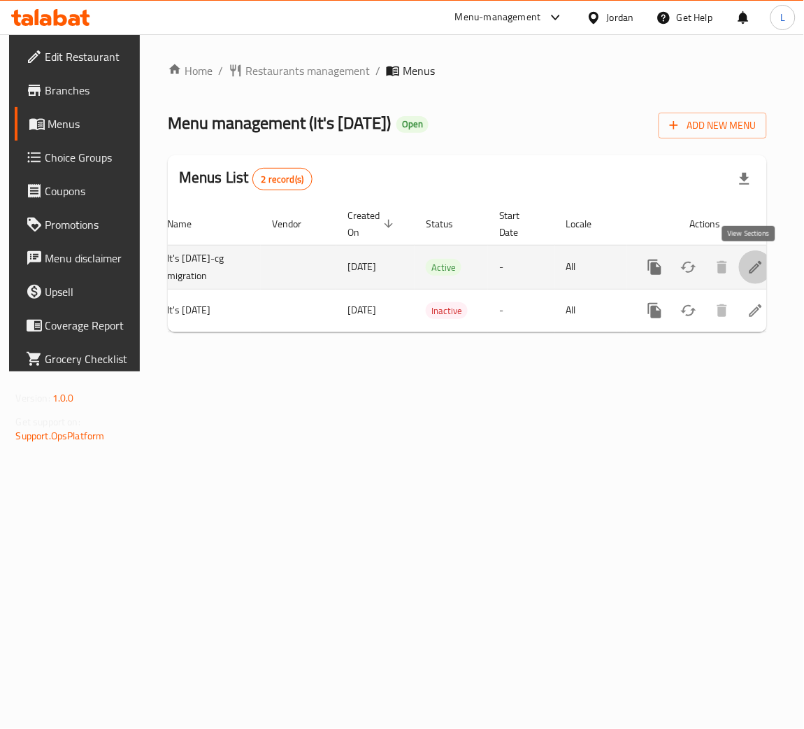
click at [751, 269] on icon "enhanced table" at bounding box center [756, 267] width 17 height 17
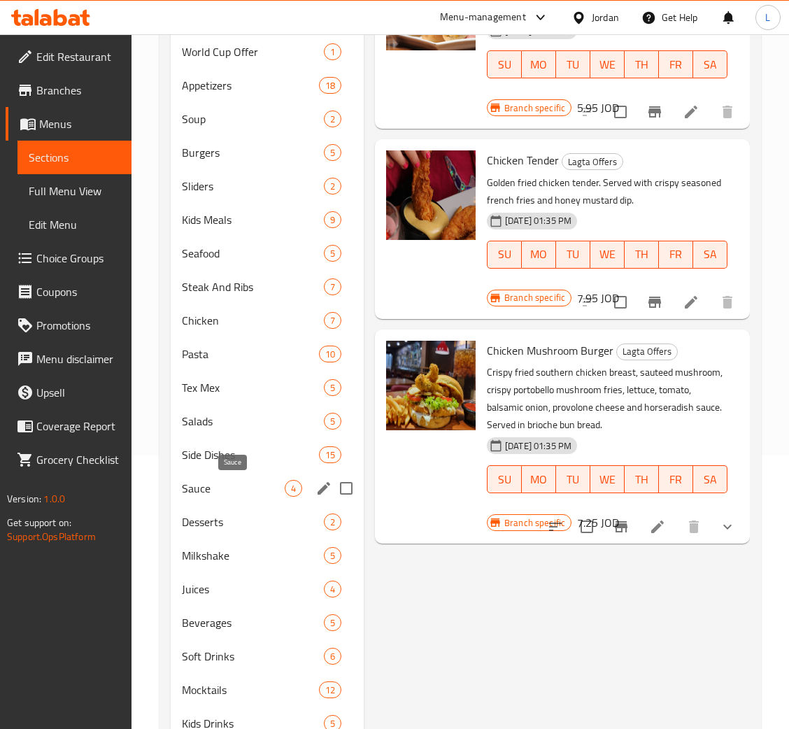
scroll to position [48, 0]
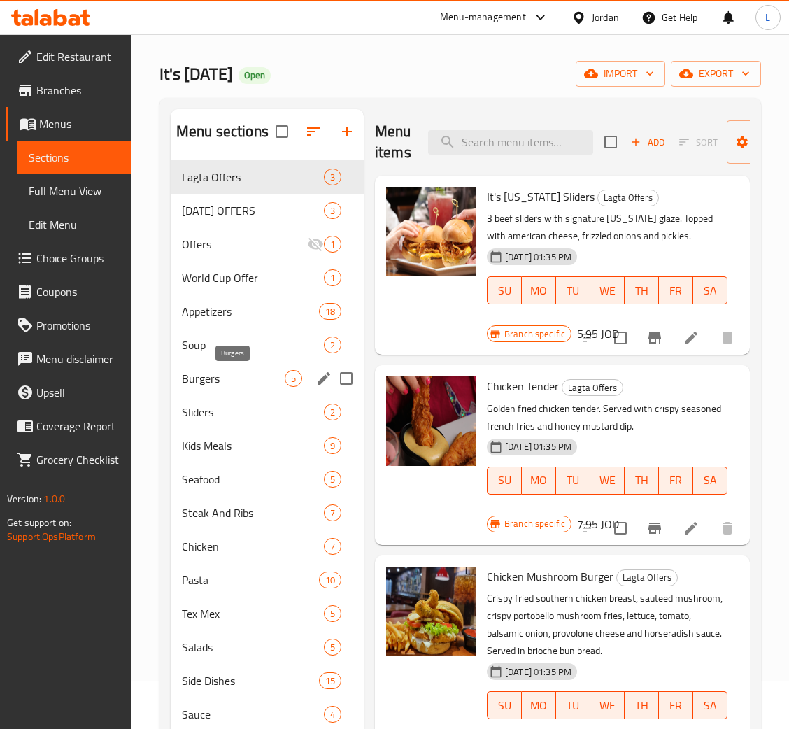
click at [249, 379] on span "Burgers" at bounding box center [233, 378] width 103 height 17
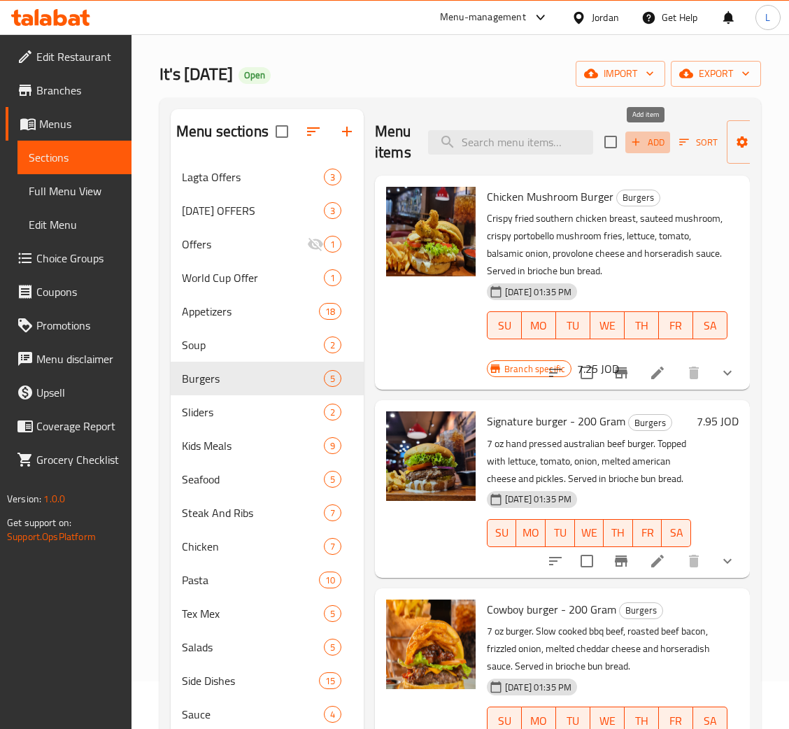
click at [645, 150] on span "Add" at bounding box center [648, 142] width 38 height 16
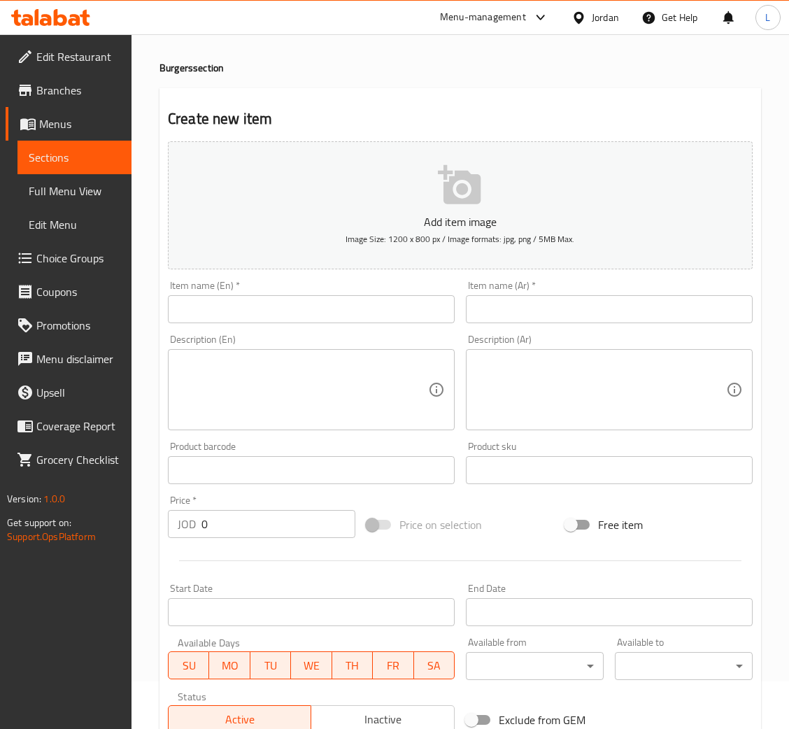
drag, startPoint x: 570, startPoint y: 304, endPoint x: 427, endPoint y: 301, distance: 142.7
click at [569, 302] on input "text" at bounding box center [609, 309] width 287 height 28
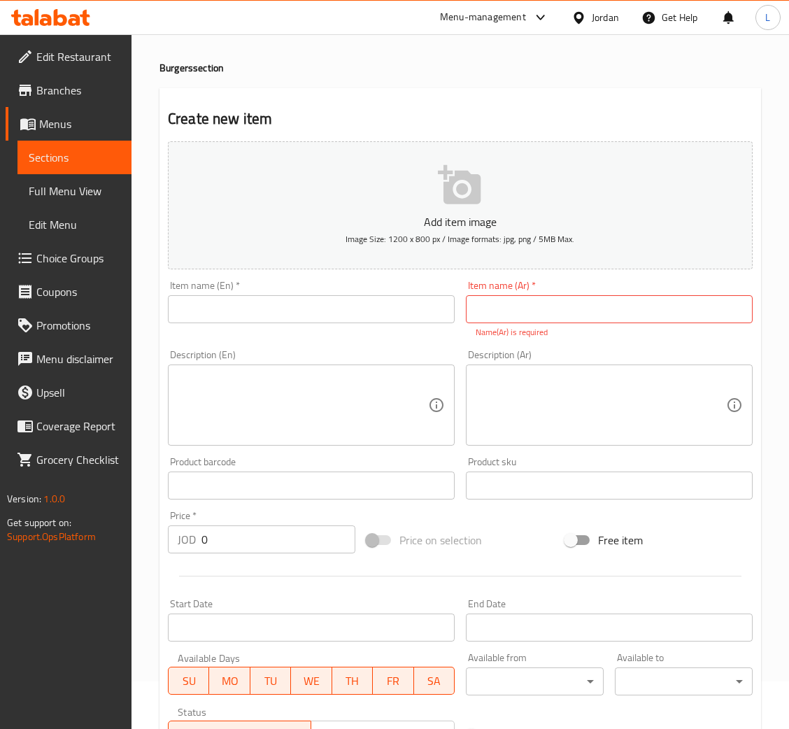
click at [370, 294] on div "Item name (En)   * Item name (En) *" at bounding box center [311, 301] width 287 height 43
click at [378, 312] on input "text" at bounding box center [311, 309] width 287 height 28
click at [234, 321] on input "text" at bounding box center [311, 309] width 287 height 28
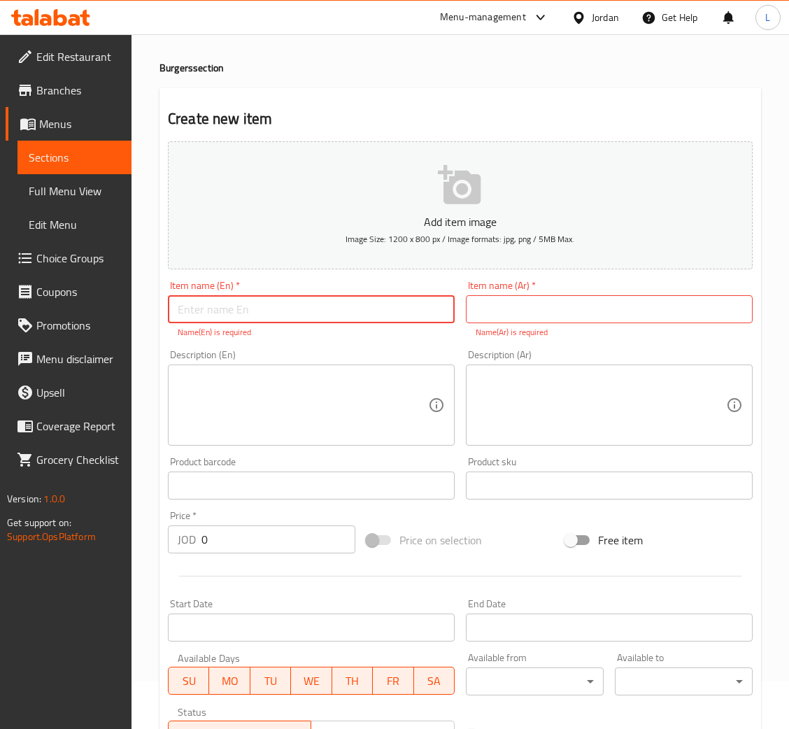
paste input "Buffalo Chicken Burger"
type input "Buffalo Chicken Burger"
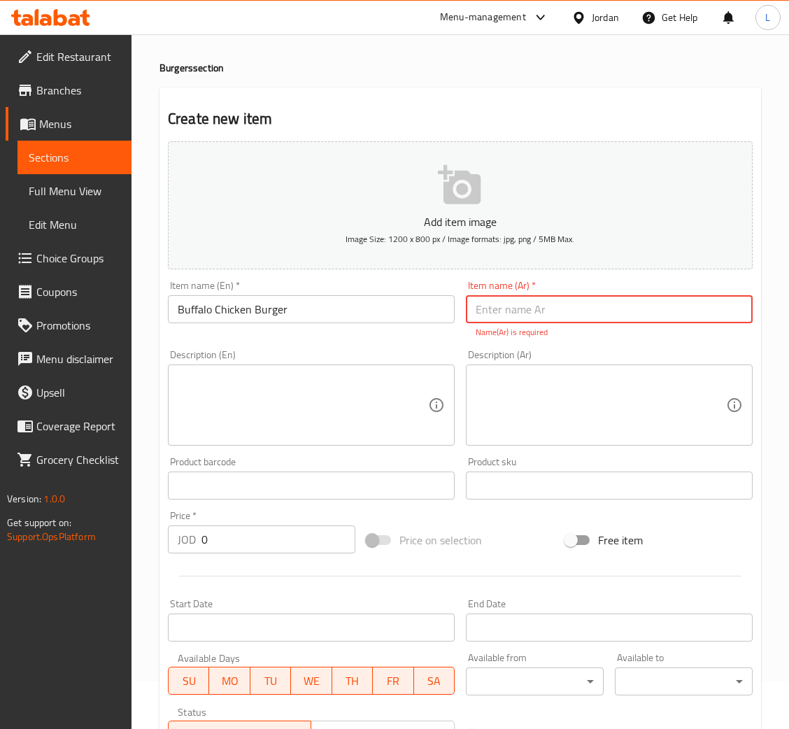
click at [506, 304] on input "text" at bounding box center [609, 309] width 287 height 28
paste input "برجر دجاج بافلو"
type input "برجر دجاج بافلو"
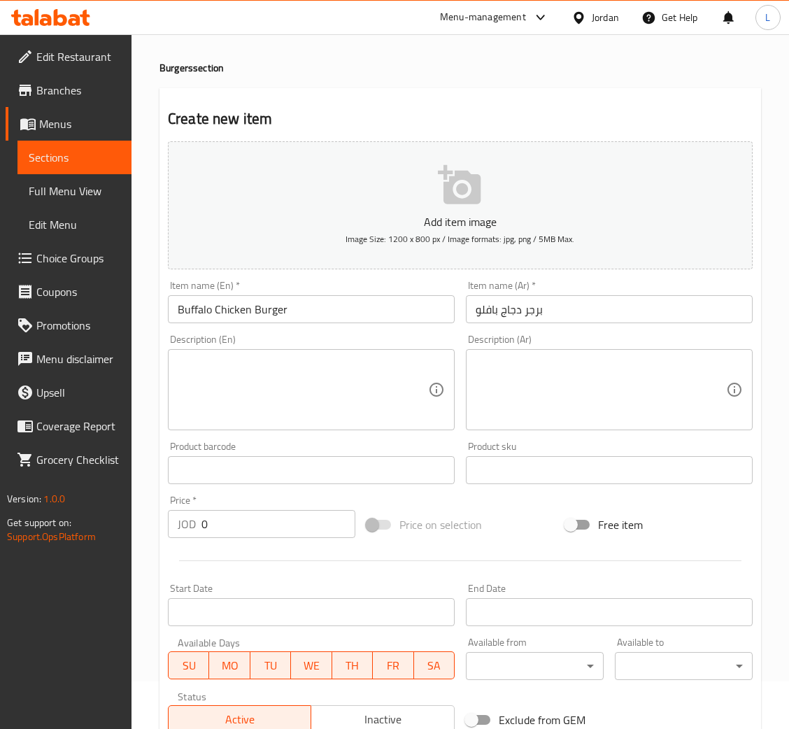
click at [240, 390] on textarea at bounding box center [303, 390] width 250 height 66
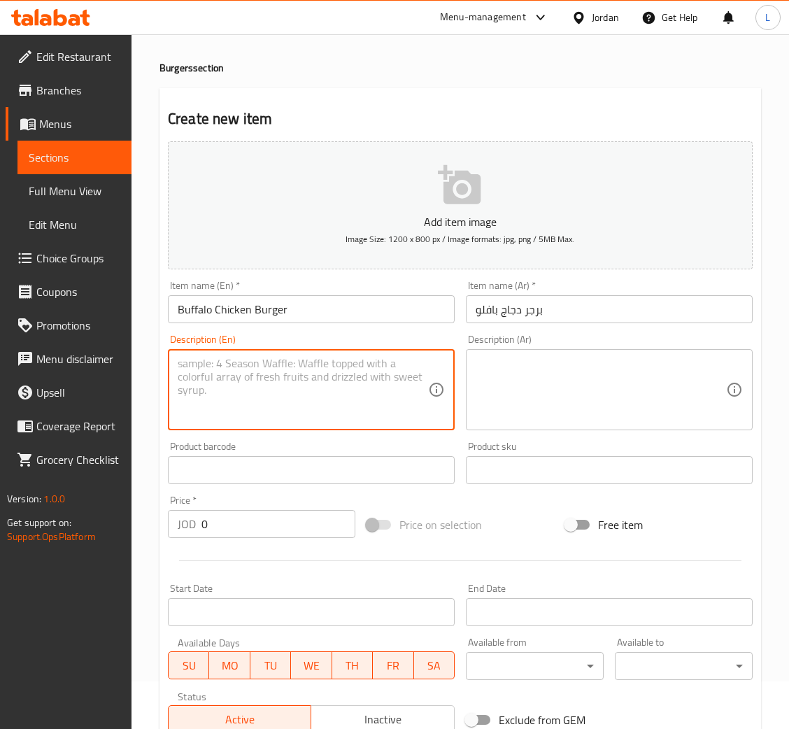
paste textarea "Always a crowd pleasure! Your choice of grilled chicken or crispy fried chicken…"
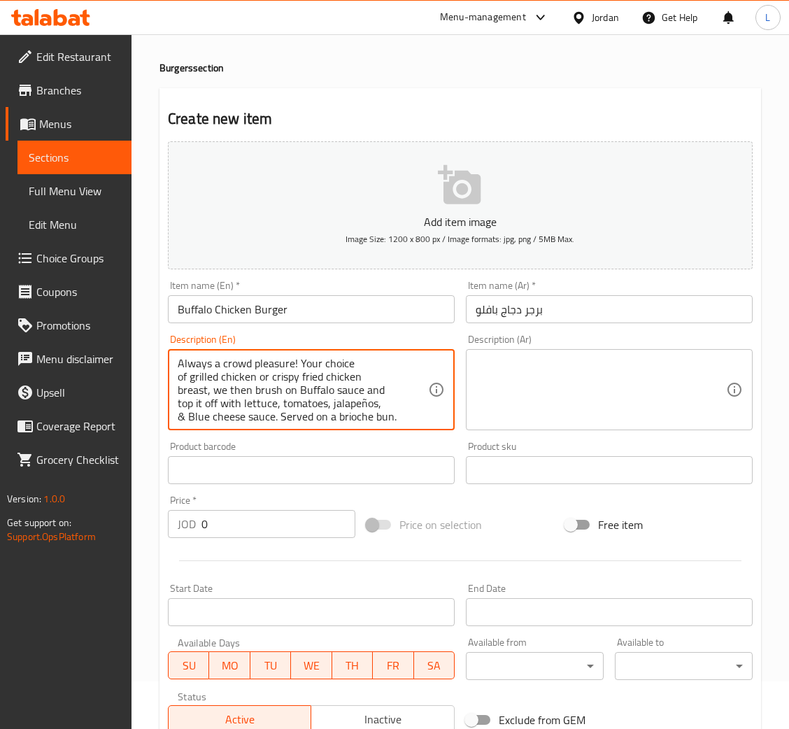
scroll to position [13, 0]
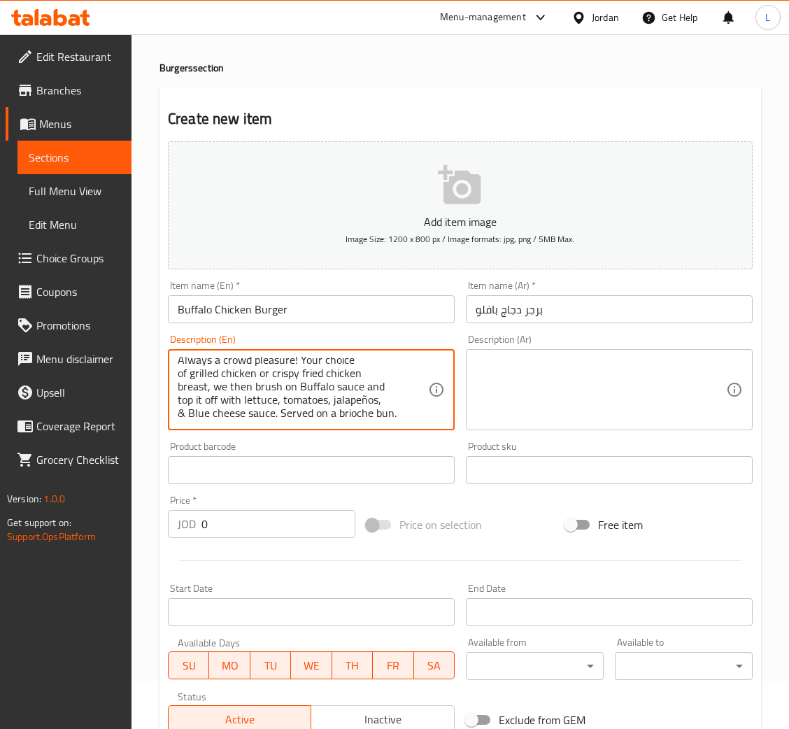
type textarea "Always a crowd pleasure! Your choice of grilled chicken or crispy fried chicken…"
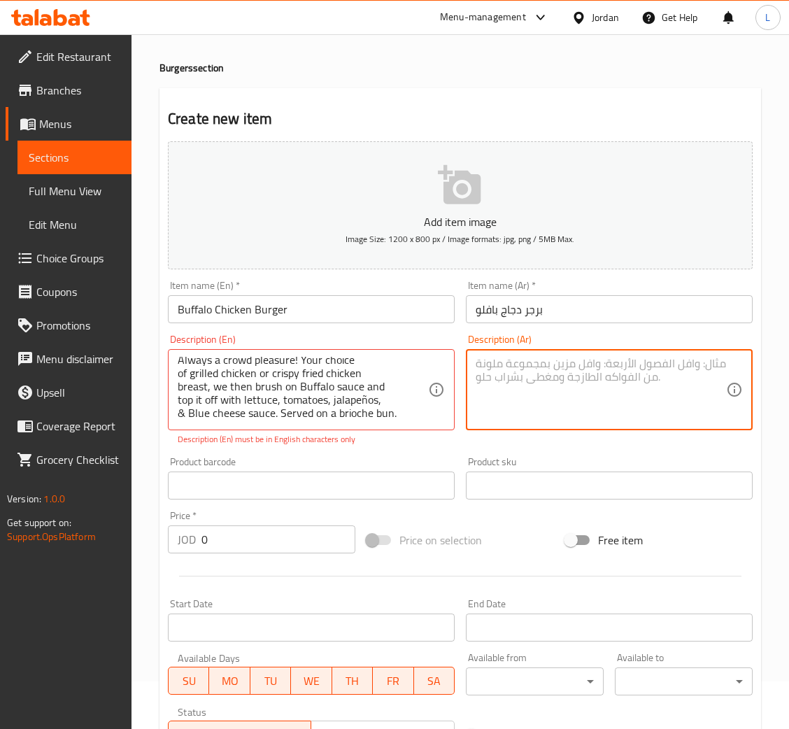
click at [532, 402] on textarea at bounding box center [601, 390] width 250 height 66
paste textarea "متعةٌ لا تُضاهى! اختر دجاجًا مشويًا أو صدر دجاج مقلي مقرمش، ثم ندهنه بصلصة البا…"
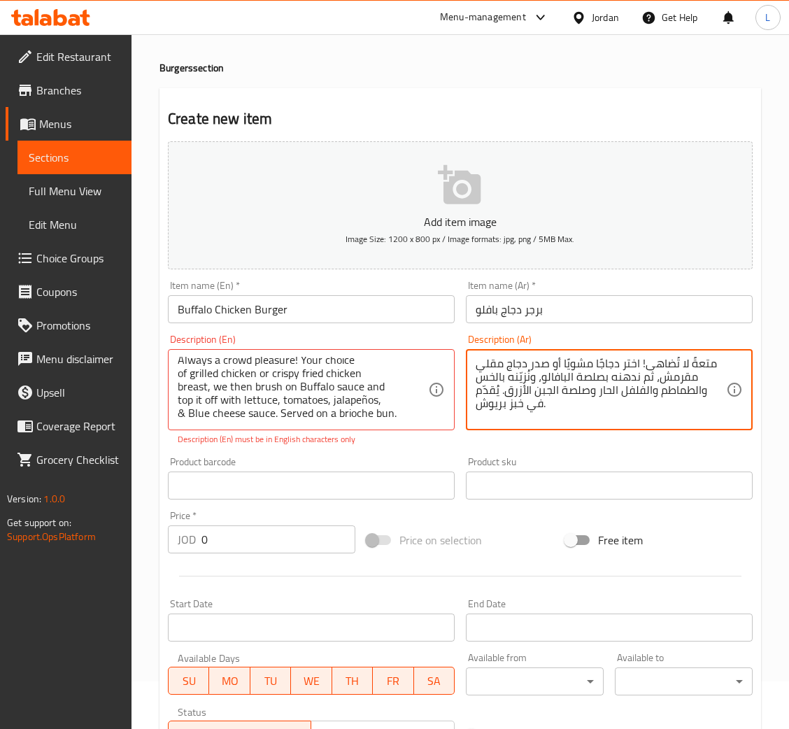
type textarea "متعةٌ لا تُضاهى! اختر دجاجًا مشويًا أو صدر دجاج مقلي مقرمش، ثم ندهنه بصلصة البا…"
click at [262, 536] on input "0" at bounding box center [278, 539] width 154 height 28
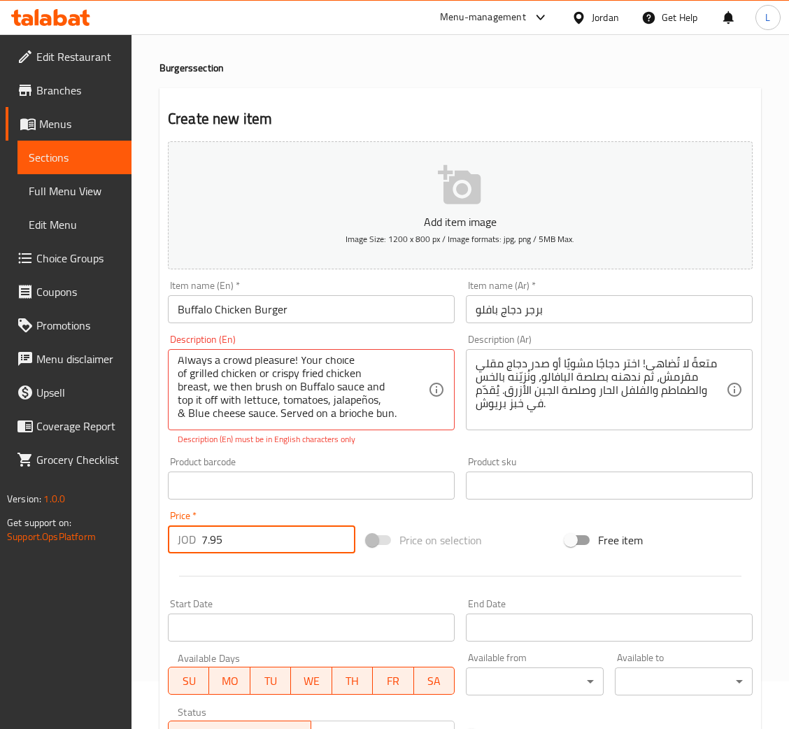
type input "7.95"
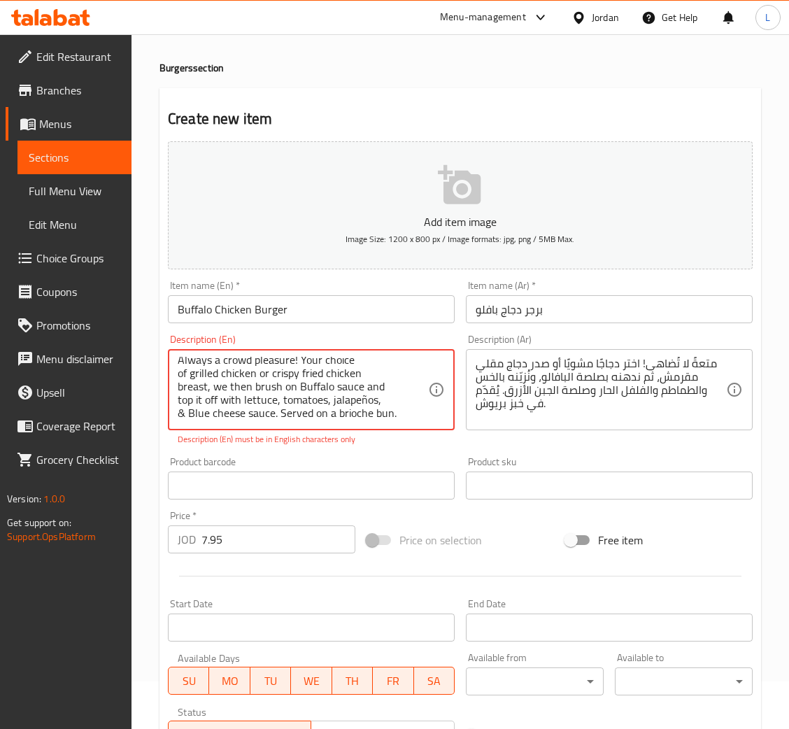
scroll to position [13, 0]
click at [356, 390] on textarea "Always a crowd pleasure! Your choice of grilled chicken or crispy fried chicken…" at bounding box center [303, 390] width 250 height 66
click at [352, 393] on textarea "Always a crowd pleasure! Your choice of grilled chicken or crispy fried chicken…" at bounding box center [303, 390] width 250 height 66
click at [364, 394] on textarea "Always a crowd pleasure! Your choice of grilled chicken or crispy fried chicken…" at bounding box center [303, 390] width 250 height 66
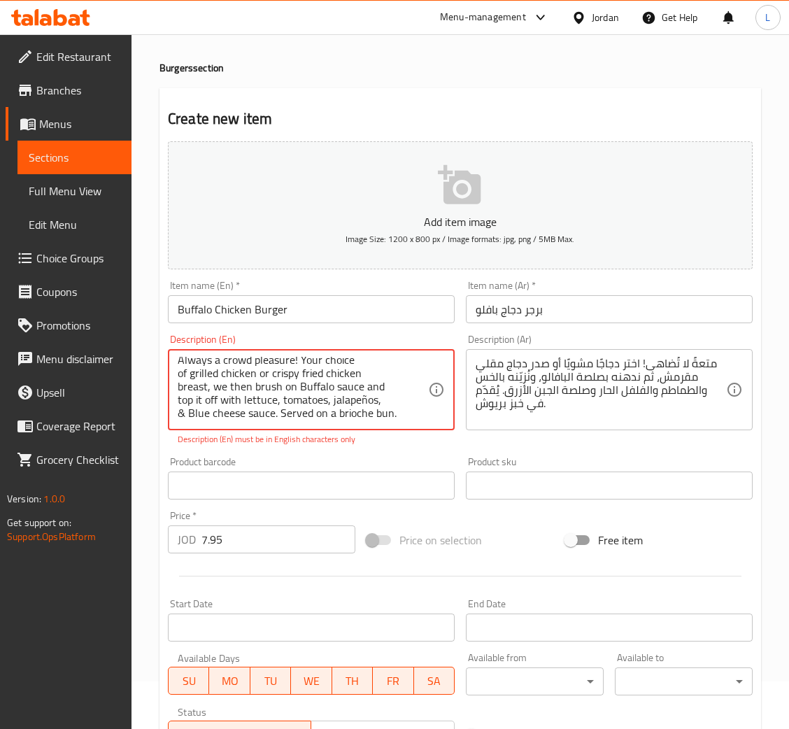
click at [366, 389] on textarea "Always a crowd pleasure! Your choice of grilled chicken or crispy fried chicken…" at bounding box center [303, 390] width 250 height 66
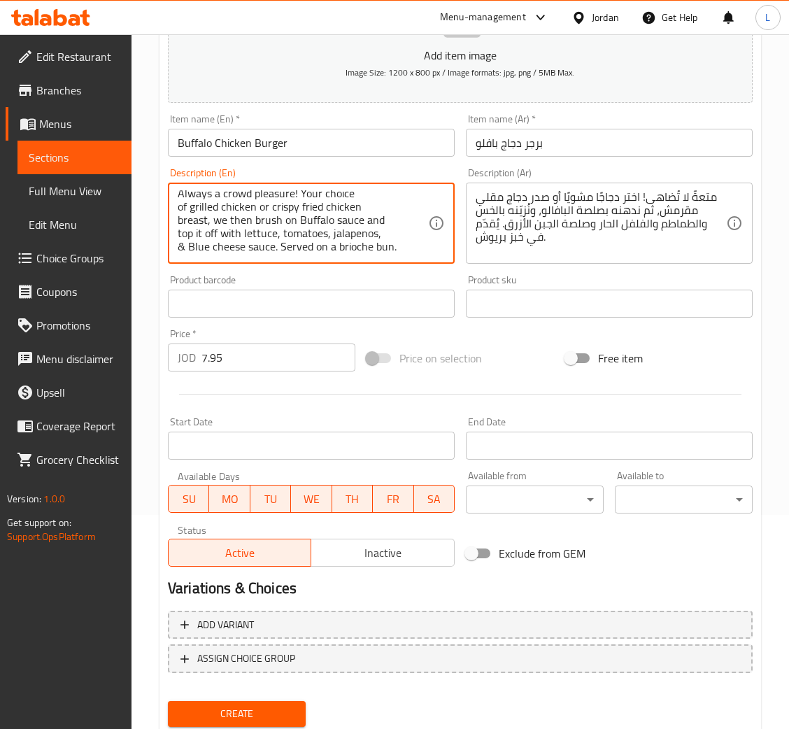
scroll to position [257, 0]
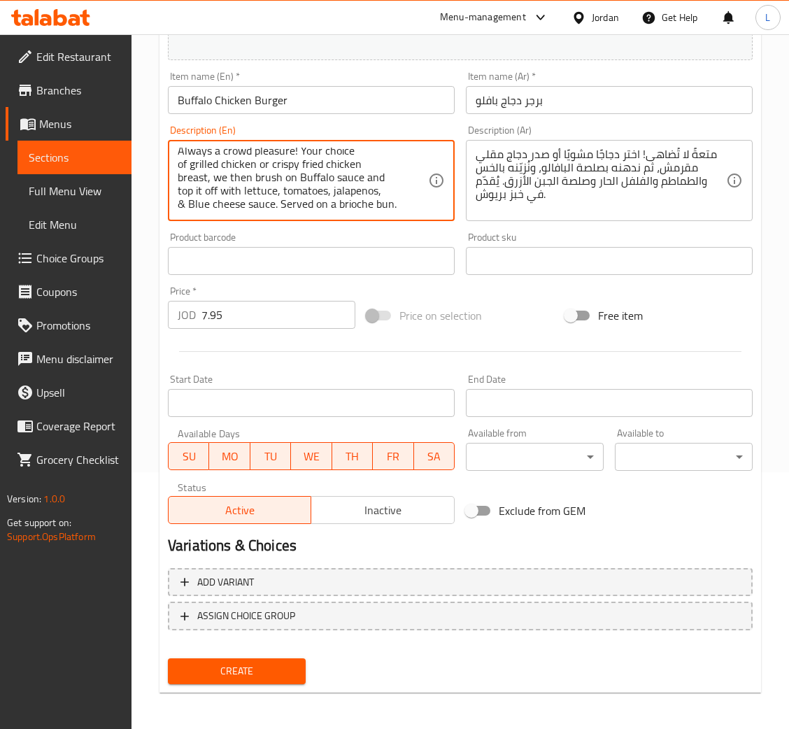
type textarea "Always a crowd pleasure! Your choice of grilled chicken or crispy fried chicken…"
click at [267, 665] on span "Create" at bounding box center [236, 670] width 115 height 17
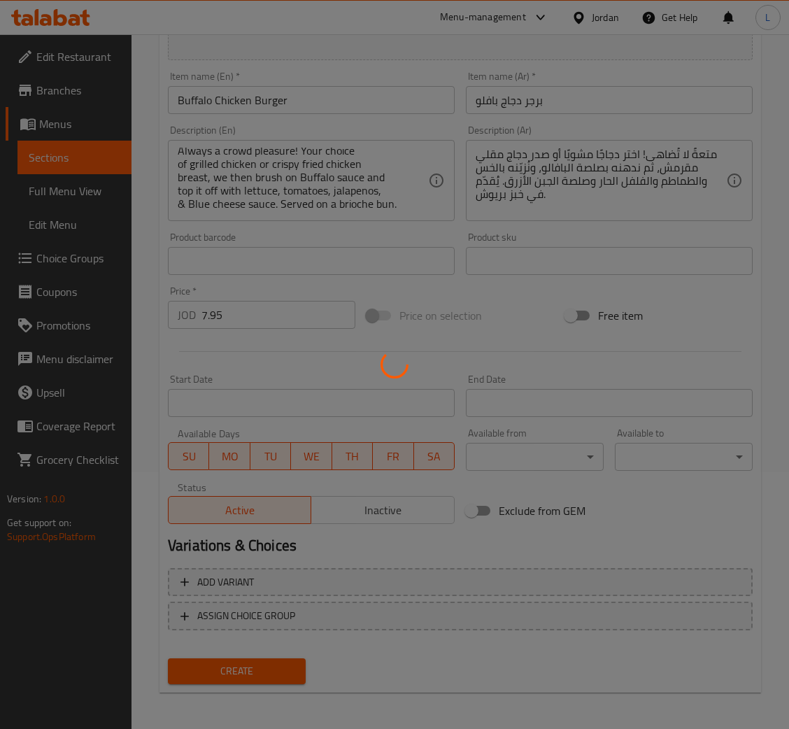
type input "0"
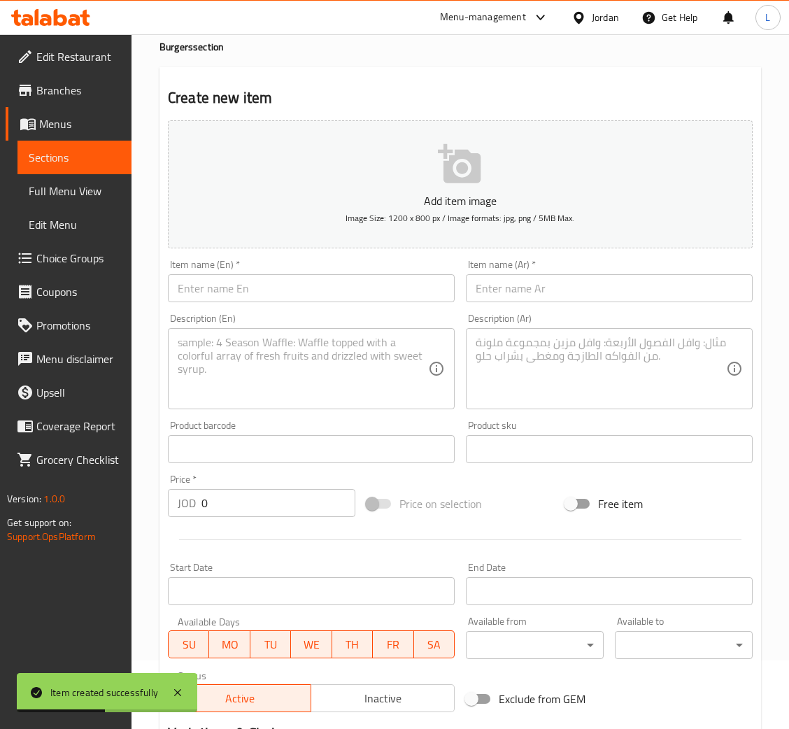
scroll to position [47, 0]
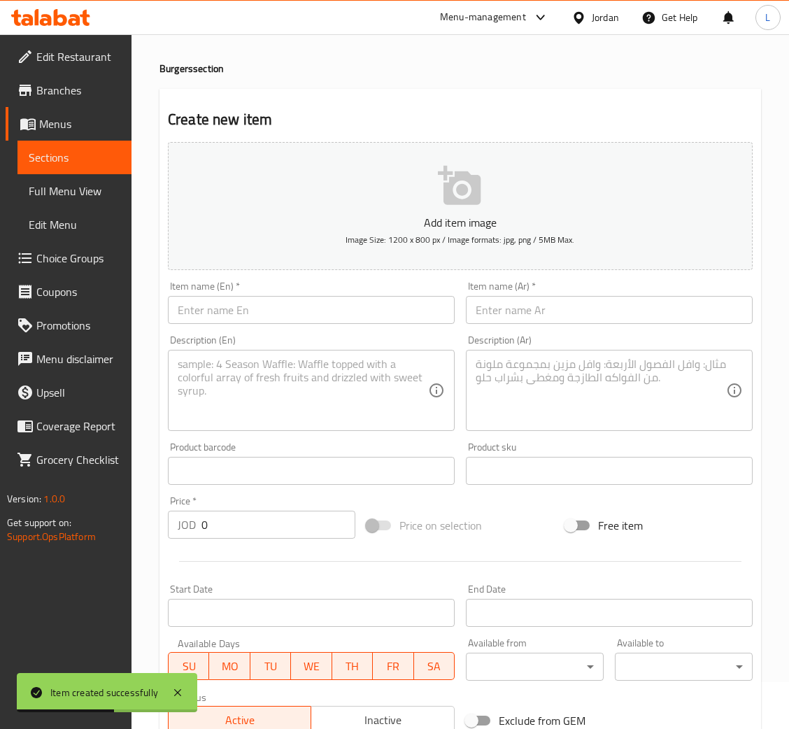
drag, startPoint x: 322, startPoint y: 319, endPoint x: 334, endPoint y: 319, distance: 11.2
click at [322, 319] on input "text" at bounding box center [311, 310] width 287 height 28
paste input "[US_STATE] Chicken Burger"
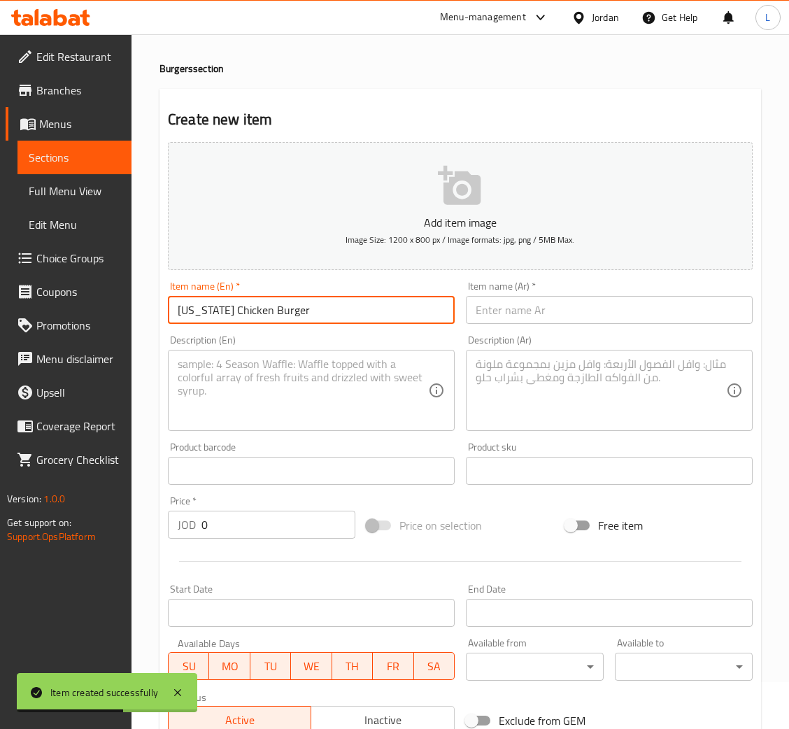
type input "[US_STATE] Chicken Burger"
click at [538, 308] on input "text" at bounding box center [609, 310] width 287 height 28
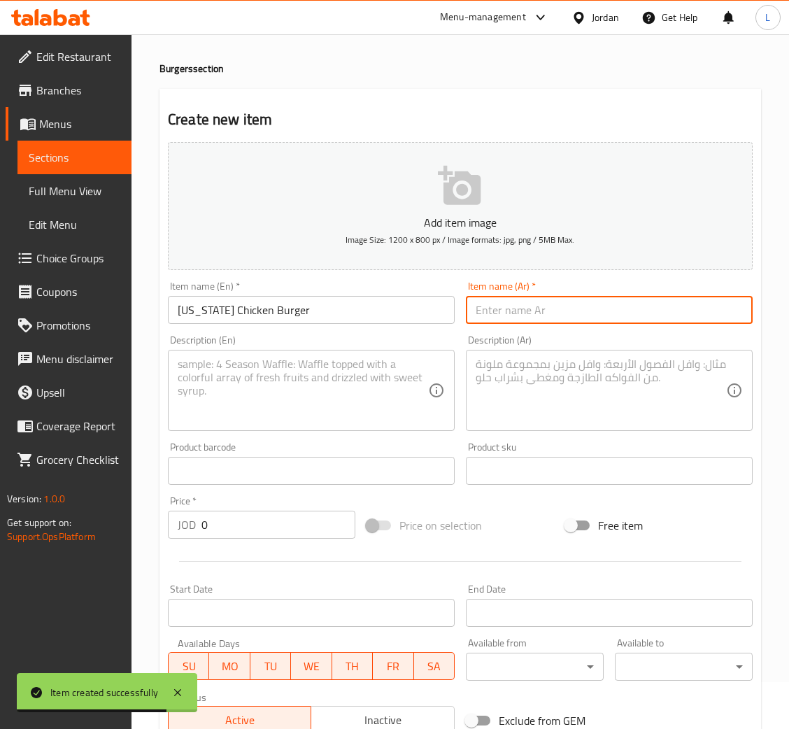
paste input "برجر دجاج تينيسي"
type input "برجر دجاج تينيسي"
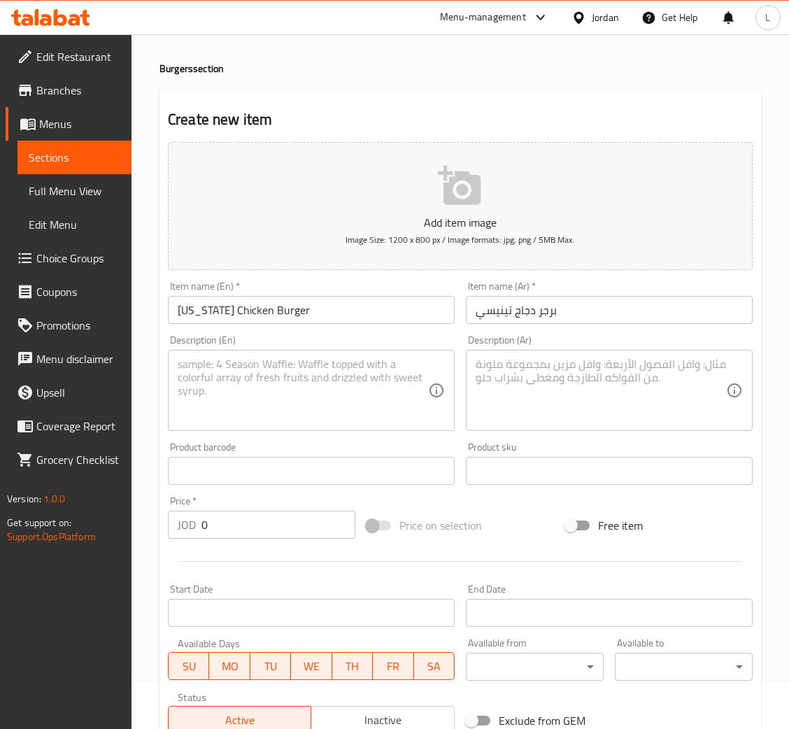
click at [224, 375] on textarea at bounding box center [303, 390] width 250 height 66
paste textarea "Grilled chicken breast, beef bacon, mix of collby and [PERSON_NAME], topped wit…"
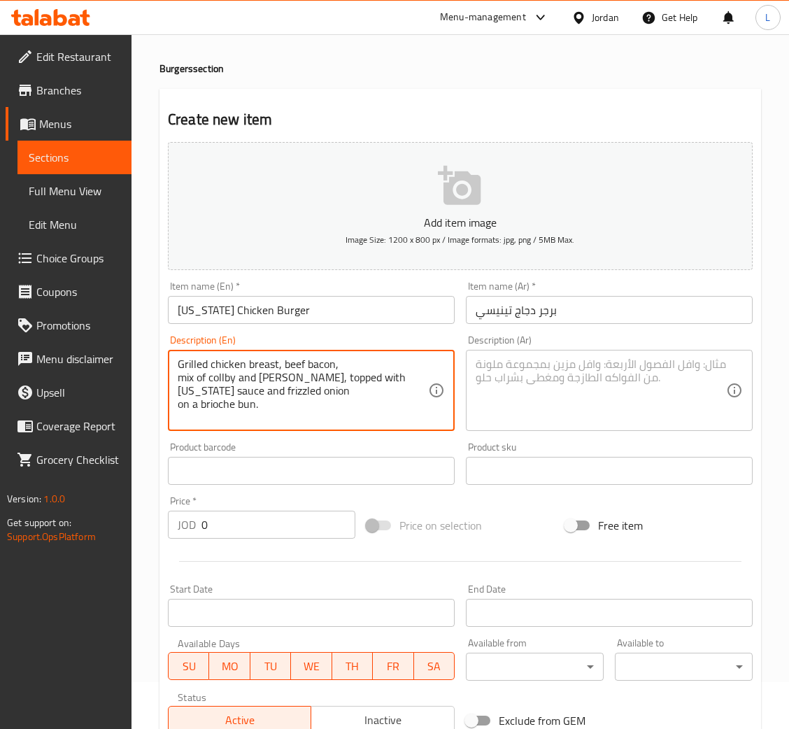
type textarea "Grilled chicken breast, beef bacon, mix of collby and [PERSON_NAME], topped wit…"
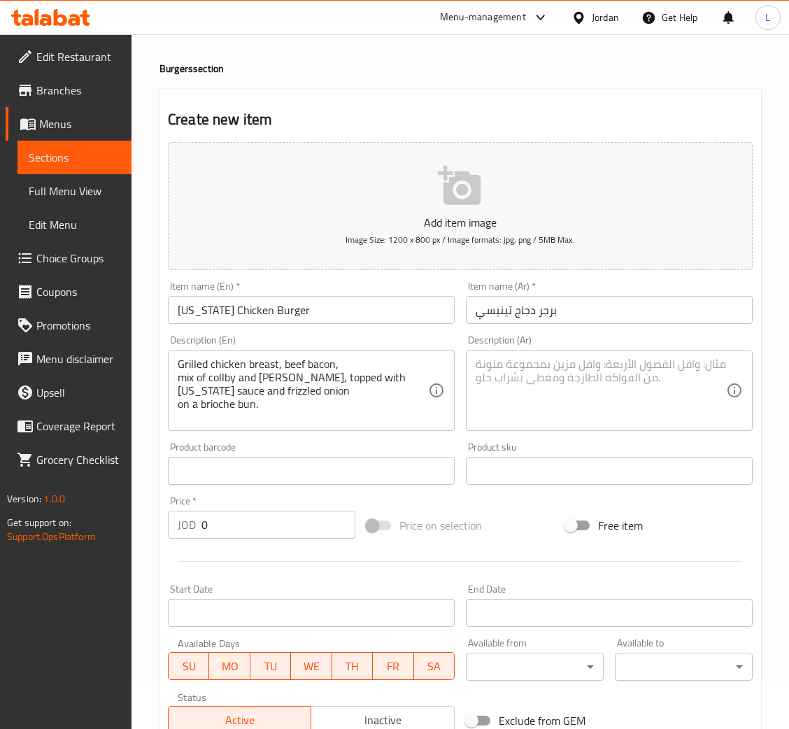
click at [623, 355] on div "Description (Ar)" at bounding box center [609, 390] width 287 height 81
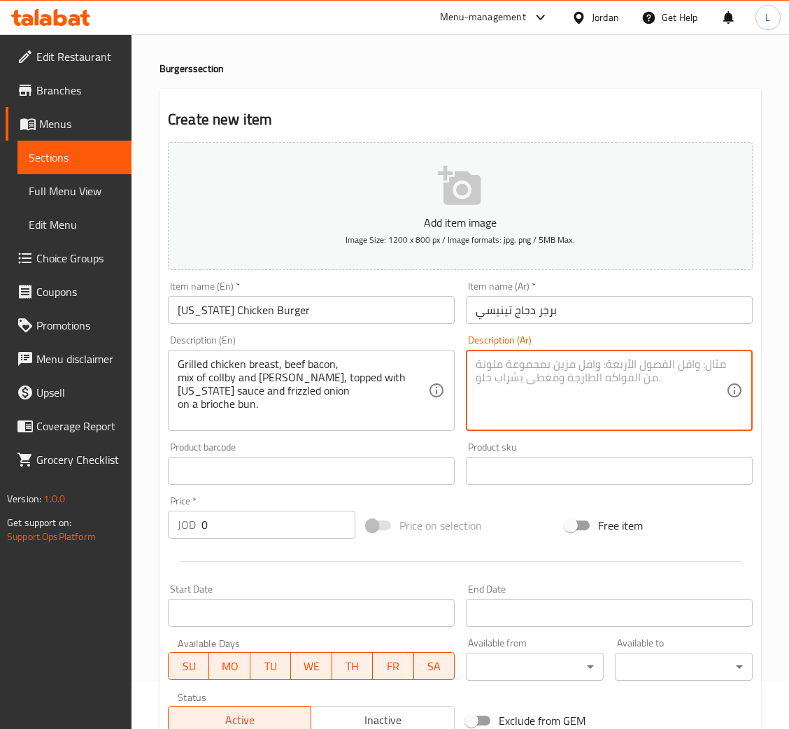
paste textarea "صدر دجاج مشوي، لحم بقري مقدد، مزيج من كولبي ومونتي جاك، مغطى بصلصة تينيسي وبصل …"
click at [561, 365] on textarea "صدر دجاج مشوي، لحم بقري مقدد، مزيج من كولبي ومونتي جاك، مغطى بصلصة تينيسي وبصل …" at bounding box center [601, 390] width 250 height 66
type textarea "صدر دجاج مشوي، لحم بقري ، مزيج من كولبي ومونتي جاك، مغطى بصلصة تينيسي وبصل مقلي…"
click at [290, 536] on input "0" at bounding box center [278, 525] width 154 height 28
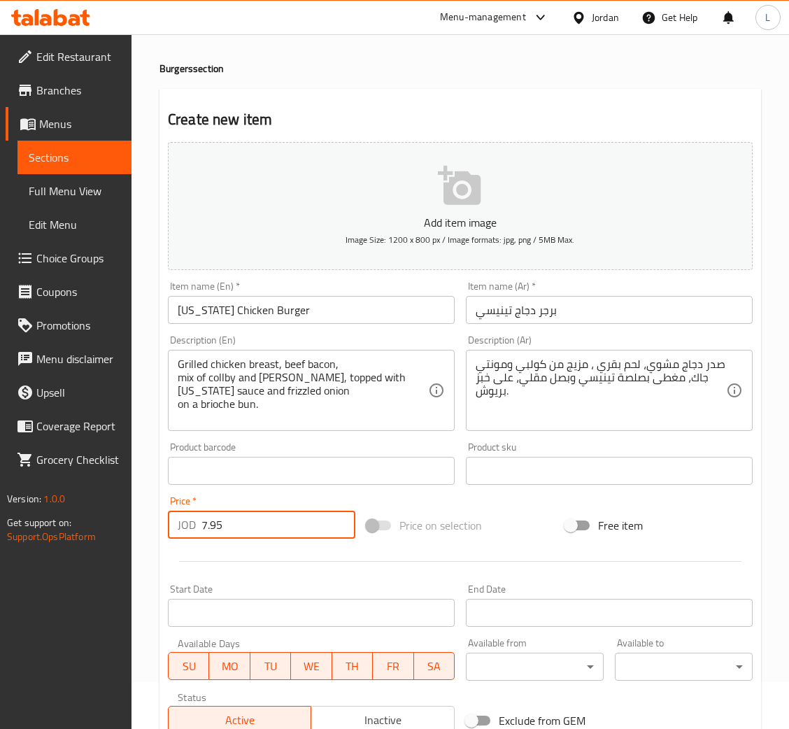
type input "7.95"
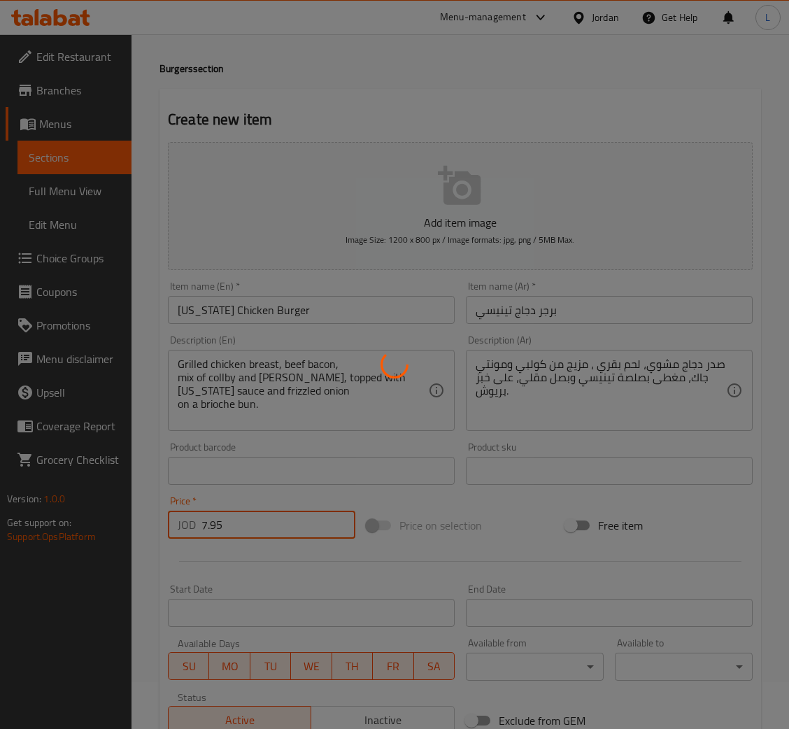
type input "0"
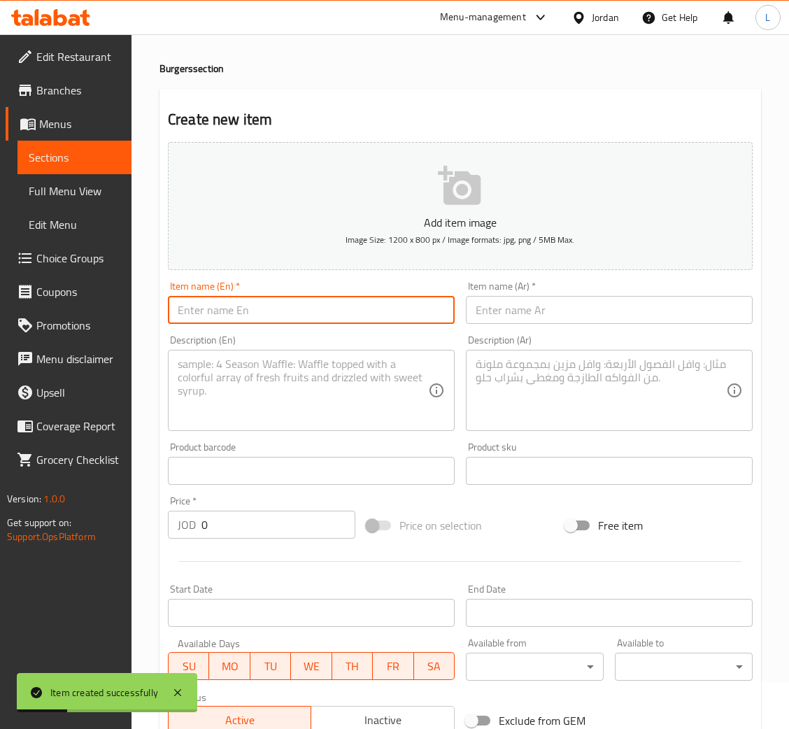
click at [371, 321] on input "text" at bounding box center [311, 310] width 287 height 28
paste input "[US_STATE] Chili Cheese Burger"
type input "[US_STATE] Chili Cheese Burger"
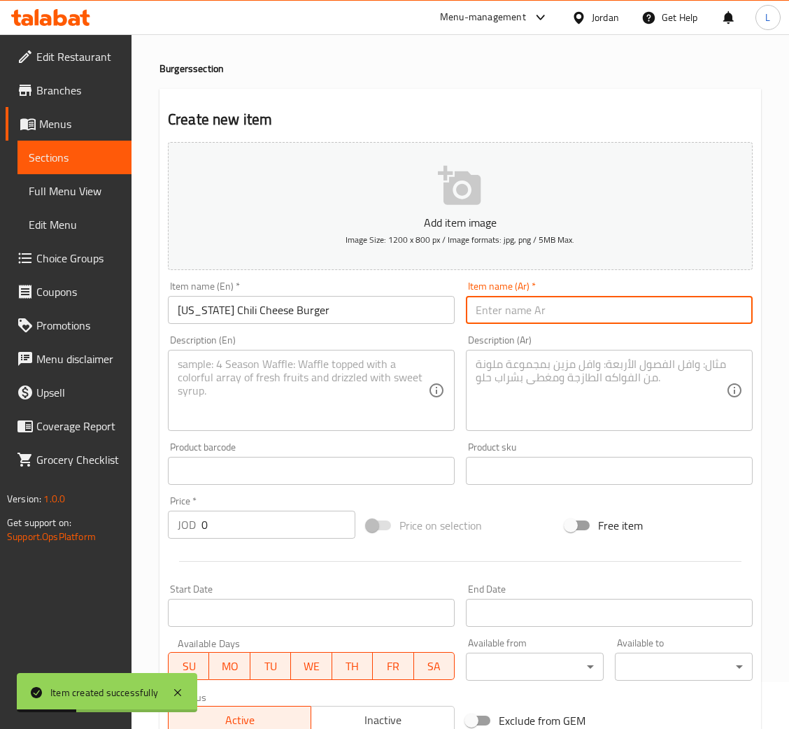
click at [536, 305] on input "text" at bounding box center [609, 310] width 287 height 28
click at [574, 315] on input "text" at bounding box center [609, 310] width 287 height 28
paste input "برجر الجبن بالفلفل الحار في [GEOGRAPHIC_DATA]"
type input "برجر الجبن بالفلفل الحار في [GEOGRAPHIC_DATA]"
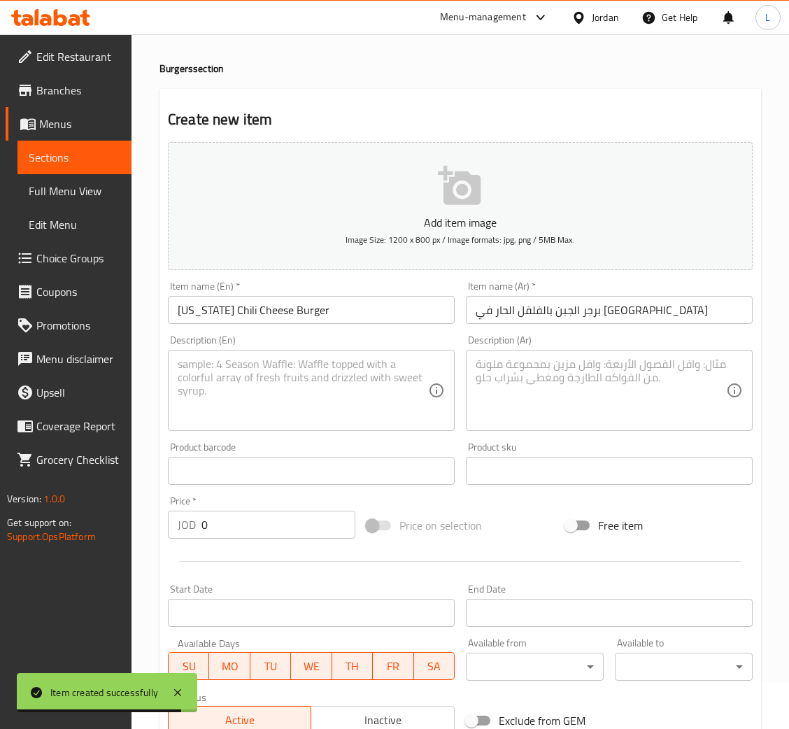
click at [224, 355] on div "Description (En)" at bounding box center [311, 390] width 287 height 81
paste textarea "Premium [PERSON_NAME] 7oz. Salt & pepper mix chili powder cheddar cheese slice,…"
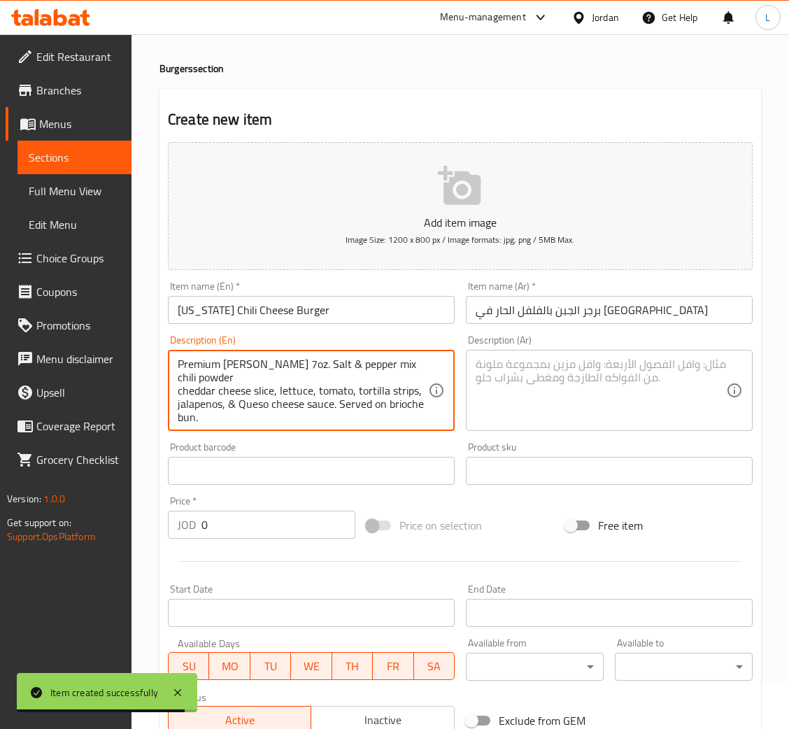
scroll to position [16, 0]
type textarea "Premium [PERSON_NAME] 7oz. Salt & pepper mix chili powder cheddar cheese slice,…"
click at [518, 377] on textarea at bounding box center [601, 390] width 250 height 66
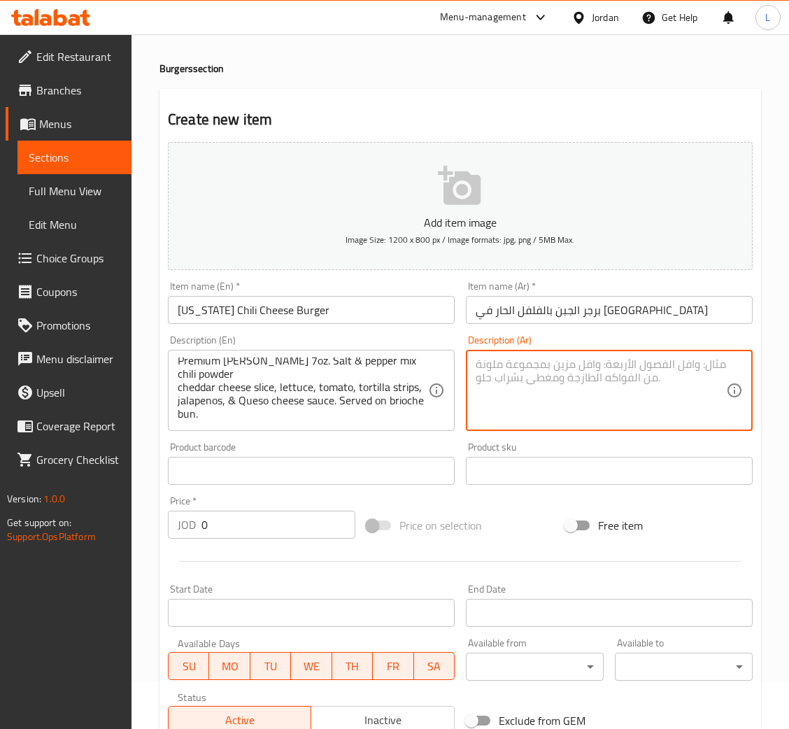
paste textarea "قطعة برجر فاخرة، ٧ أونصات. مزيج من الملح والفلفل ومسحوق الفلفل الحار، شريحة جبن…"
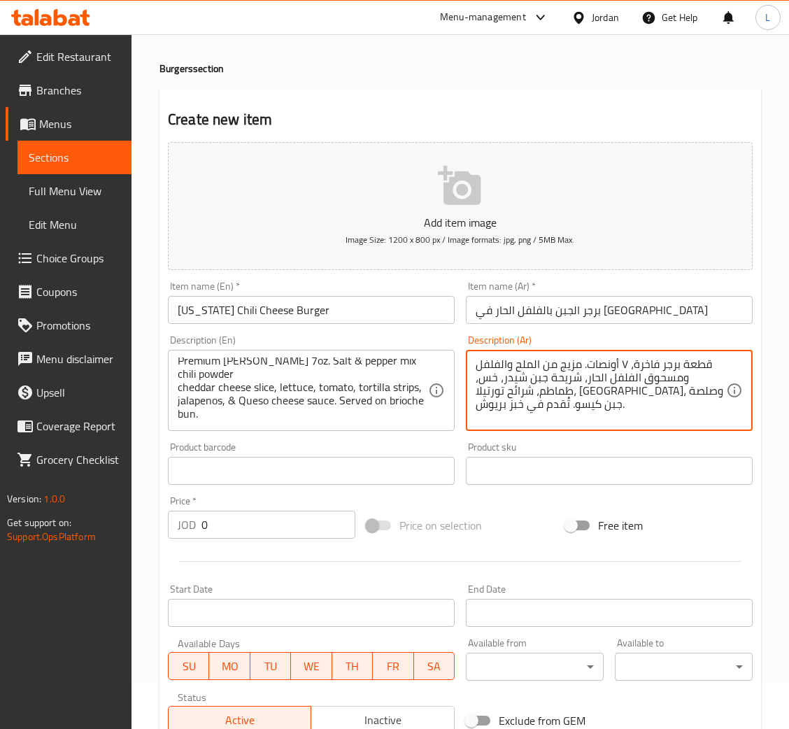
type textarea "قطعة برجر فاخرة، ٧ أونصات. مزيج من الملح والفلفل ومسحوق الفلفل الحار، شريحة جبن…"
click at [333, 471] on input "text" at bounding box center [311, 471] width 287 height 28
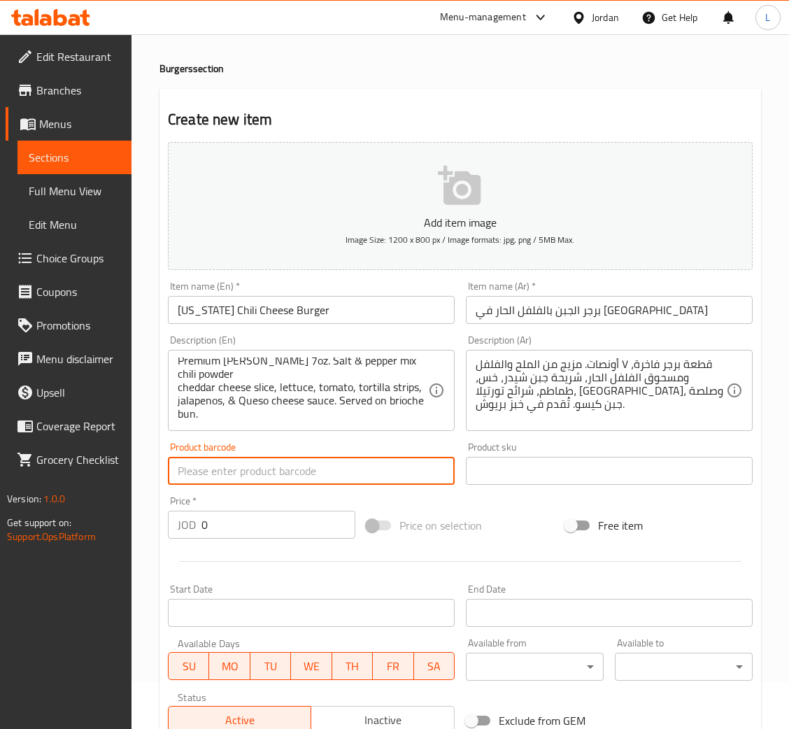
click at [283, 544] on div at bounding box center [460, 561] width 596 height 34
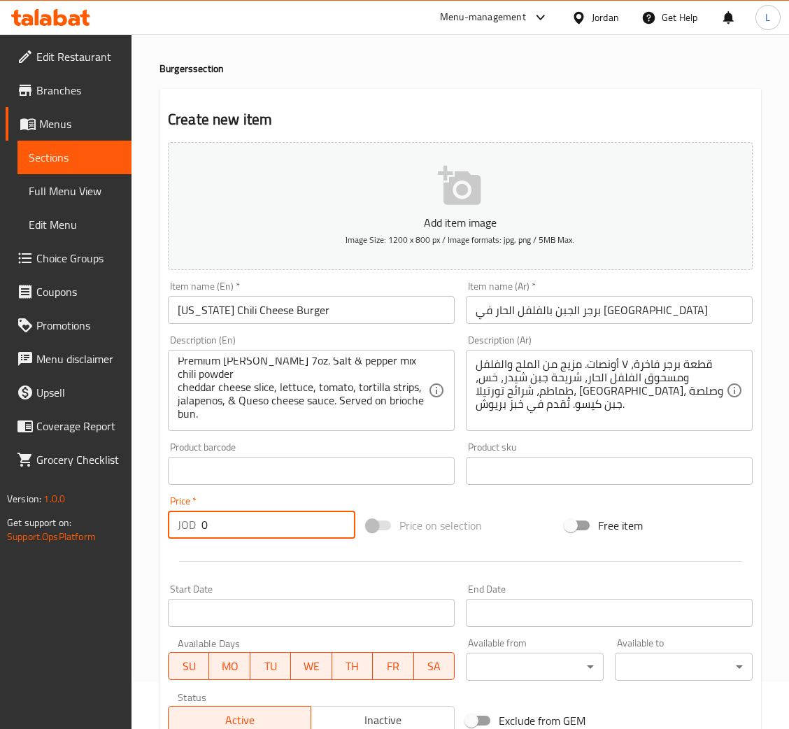
click at [296, 531] on input "0" at bounding box center [278, 525] width 154 height 28
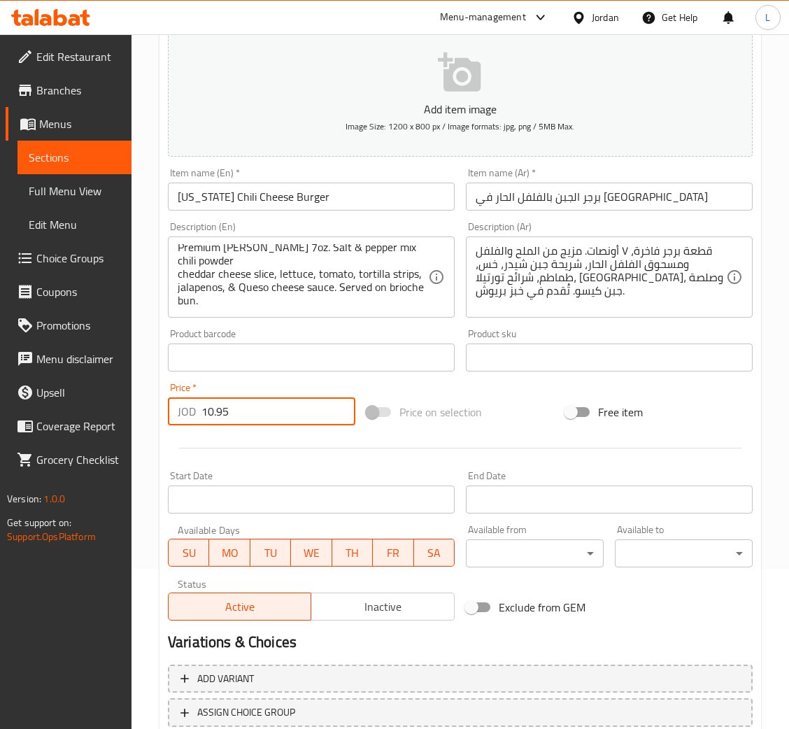
scroll to position [257, 0]
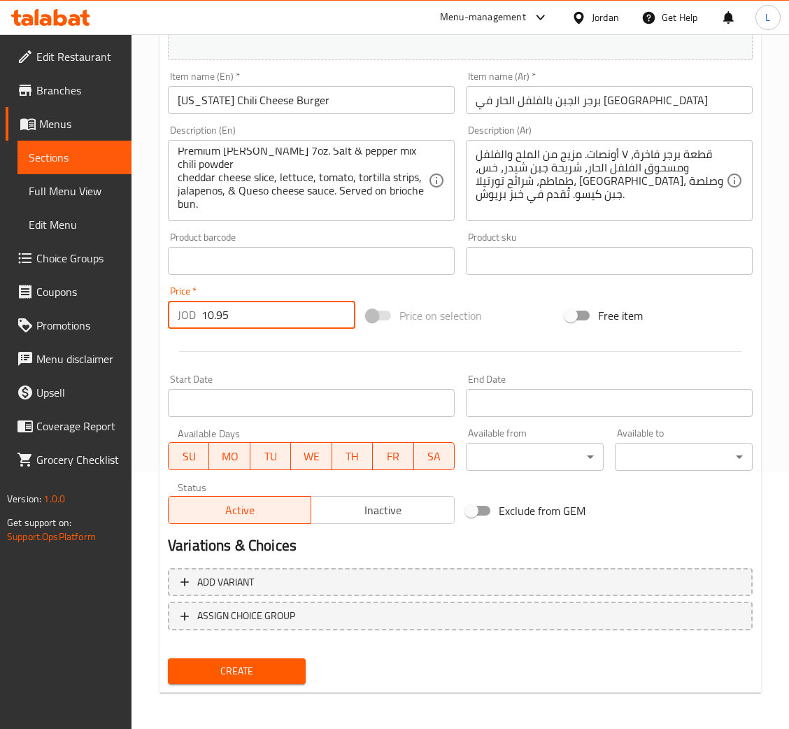
type input "10.95"
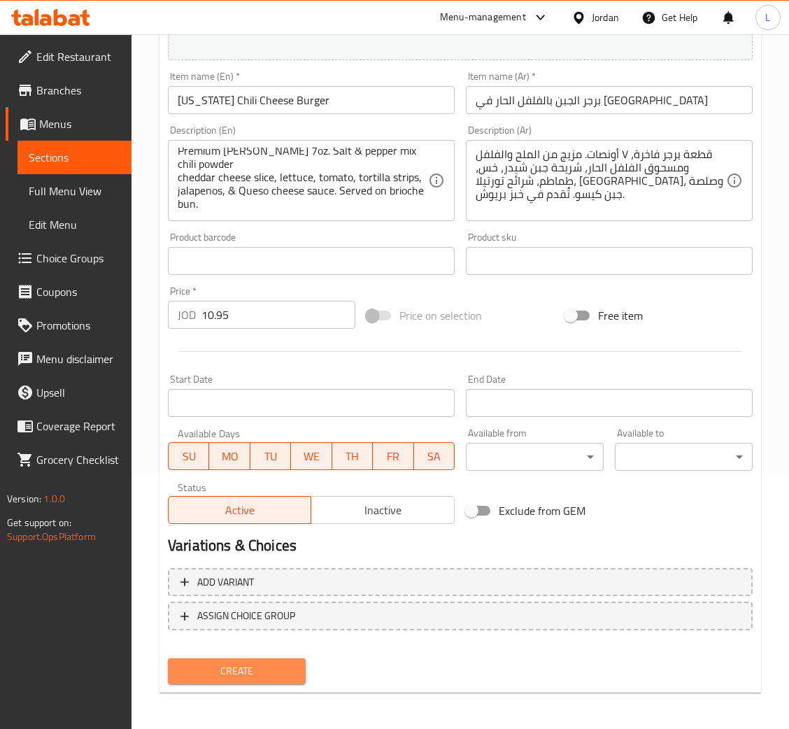
click at [246, 662] on span "Create" at bounding box center [236, 670] width 115 height 17
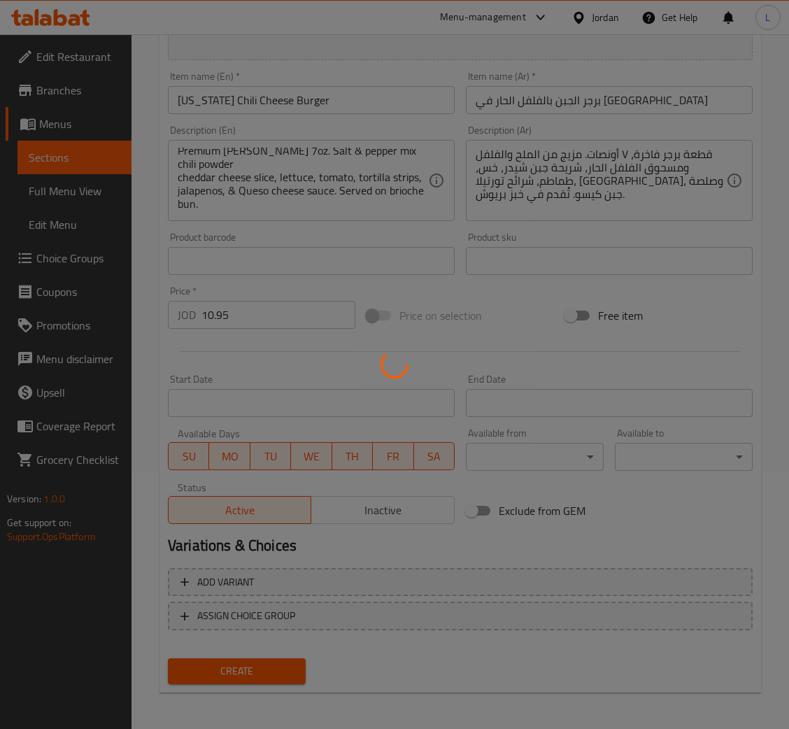
type input "0"
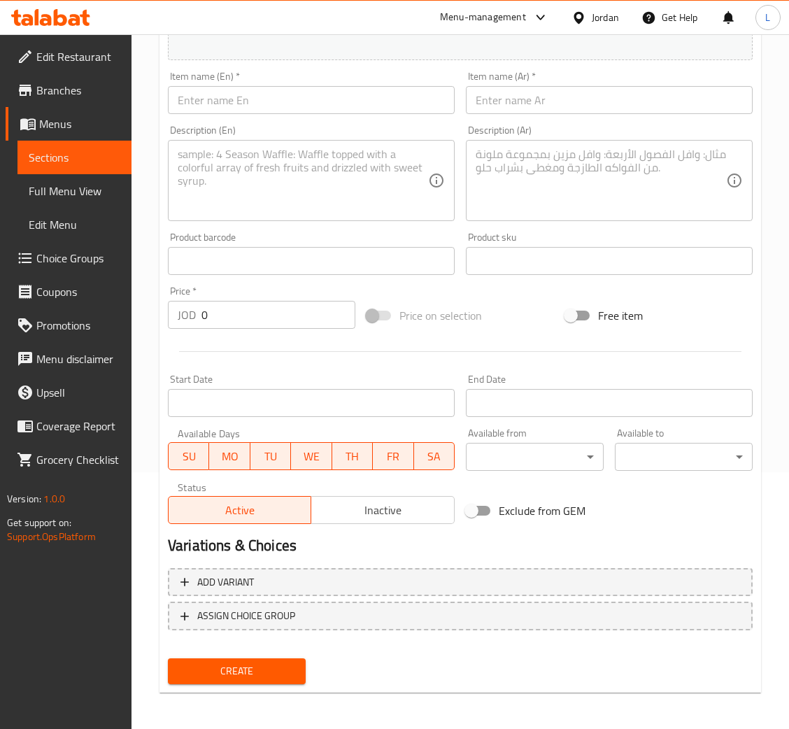
scroll to position [0, 0]
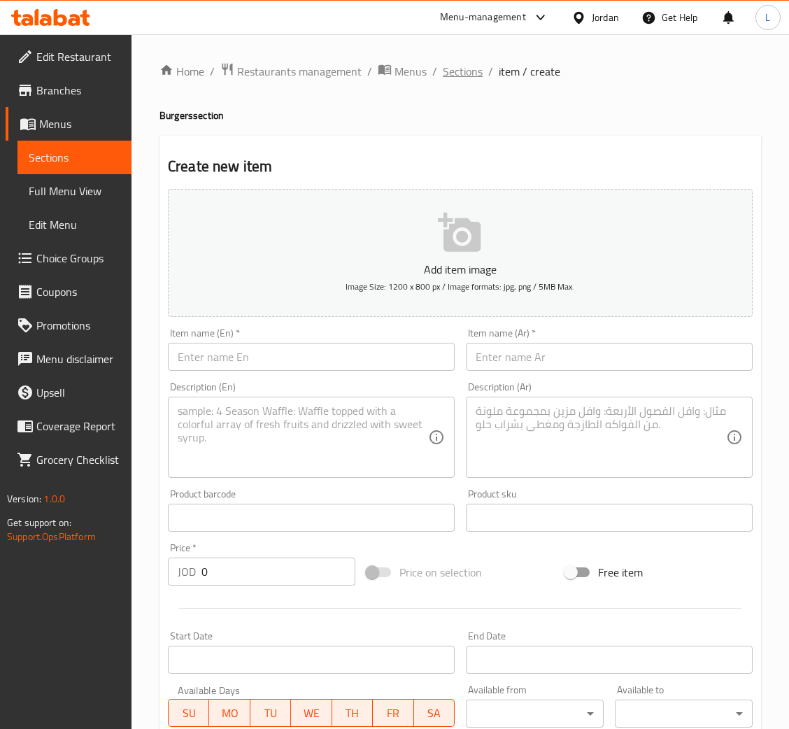
click at [459, 70] on span "Sections" at bounding box center [463, 71] width 40 height 17
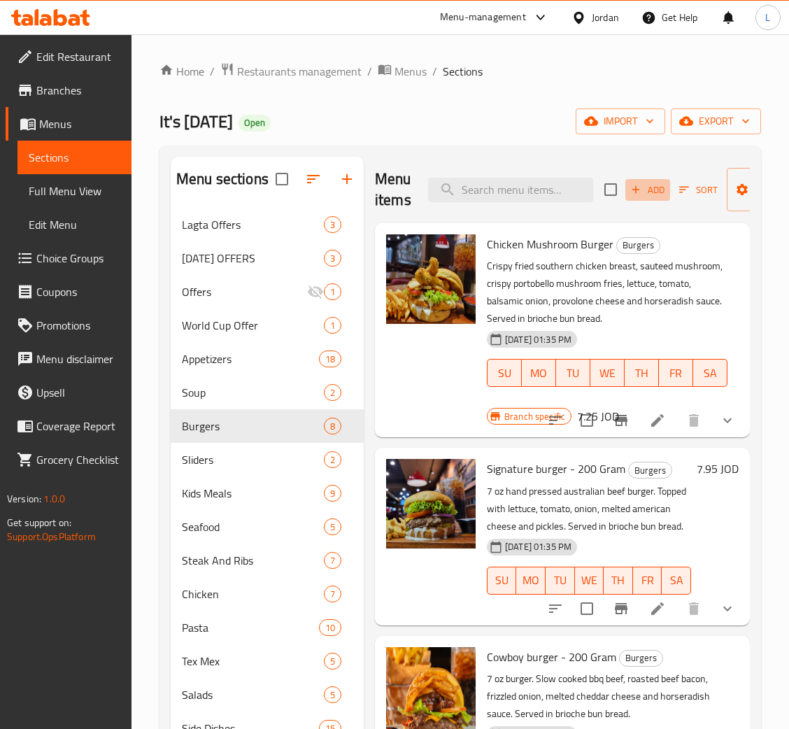
click at [641, 187] on span "Add" at bounding box center [648, 190] width 38 height 16
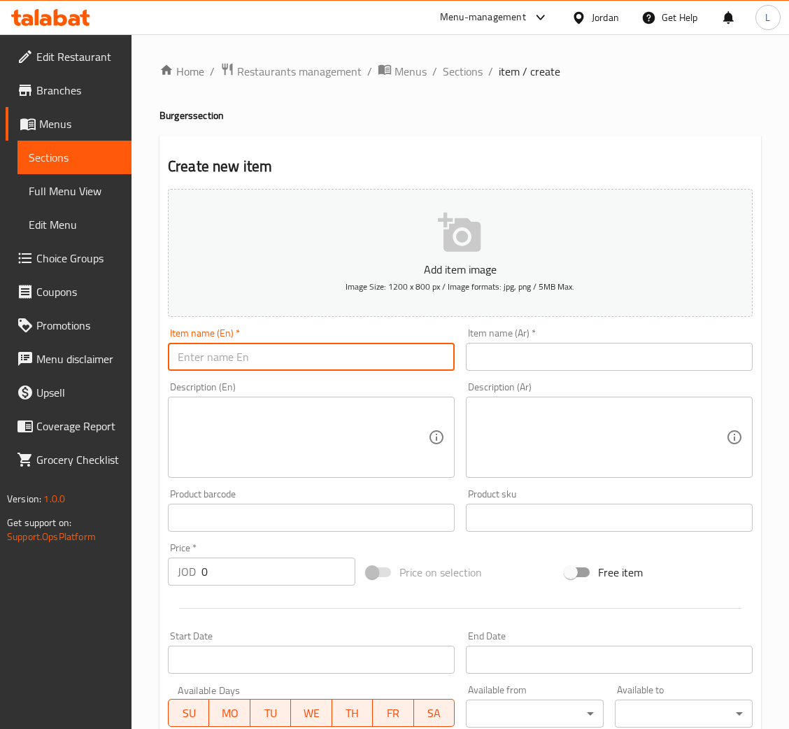
click at [229, 354] on input "text" at bounding box center [311, 357] width 287 height 28
paste input "Beef Burger Quesadillas"
type input "Beef Burger Quesadillas"
click at [552, 360] on input "text" at bounding box center [609, 357] width 287 height 28
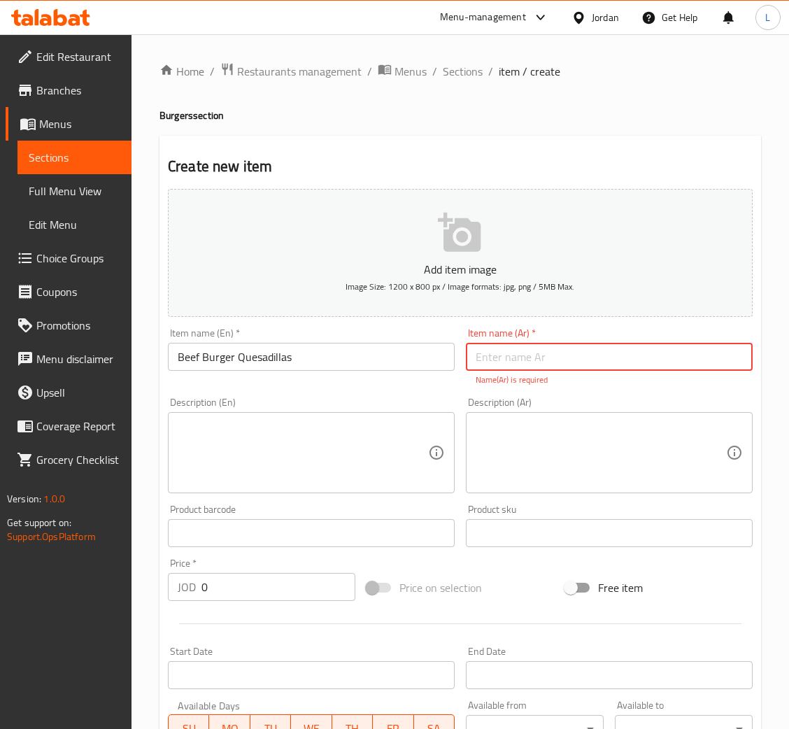
paste input "كيساديا برجر لحم البقر"
type input "كيساديا برجر لحم البقر"
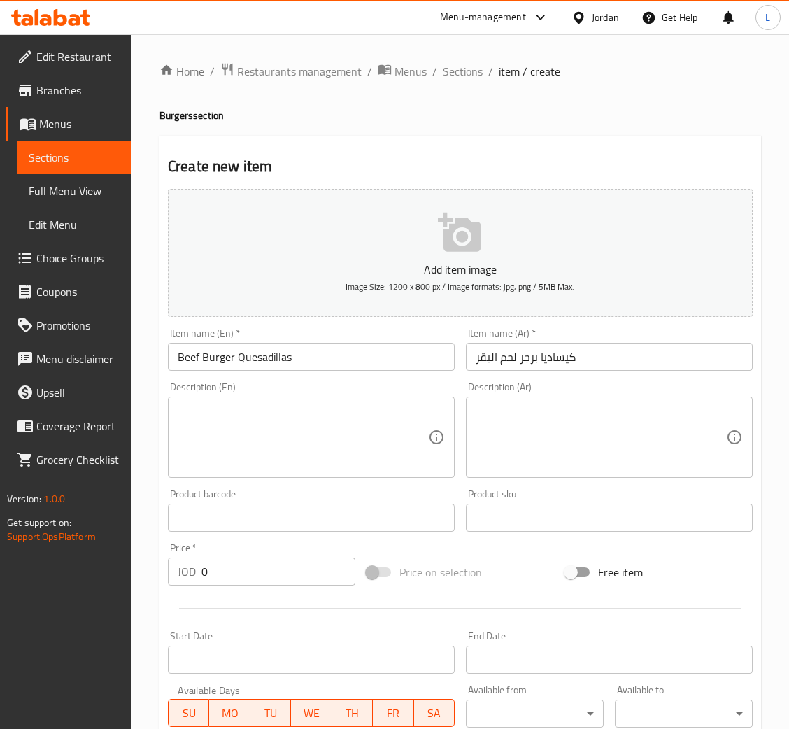
click at [343, 460] on textarea at bounding box center [303, 437] width 250 height 66
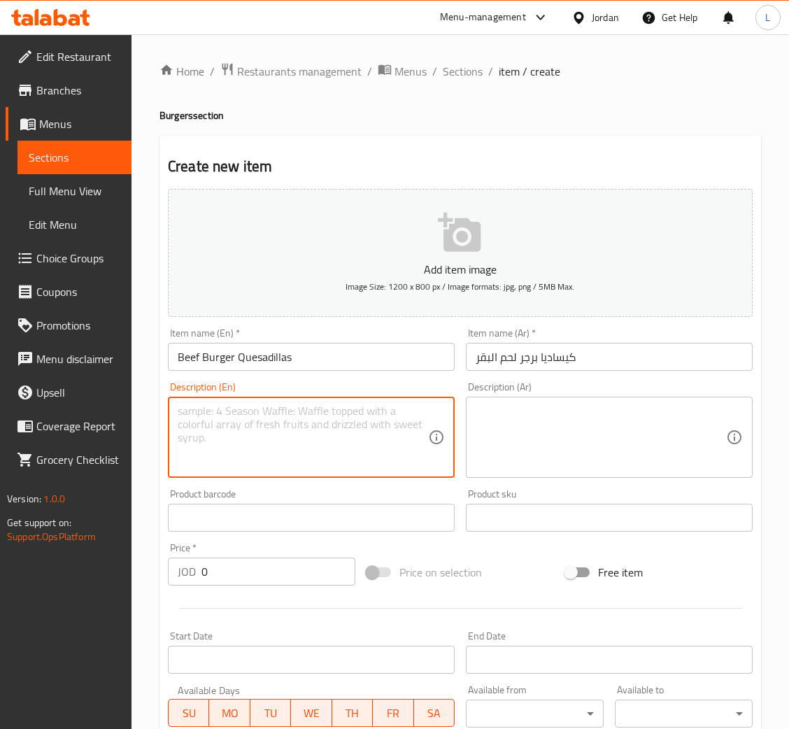
paste textarea "Flour tortilla filed with cheddar and monetary jack cheese, 7 oz hand -pressed …"
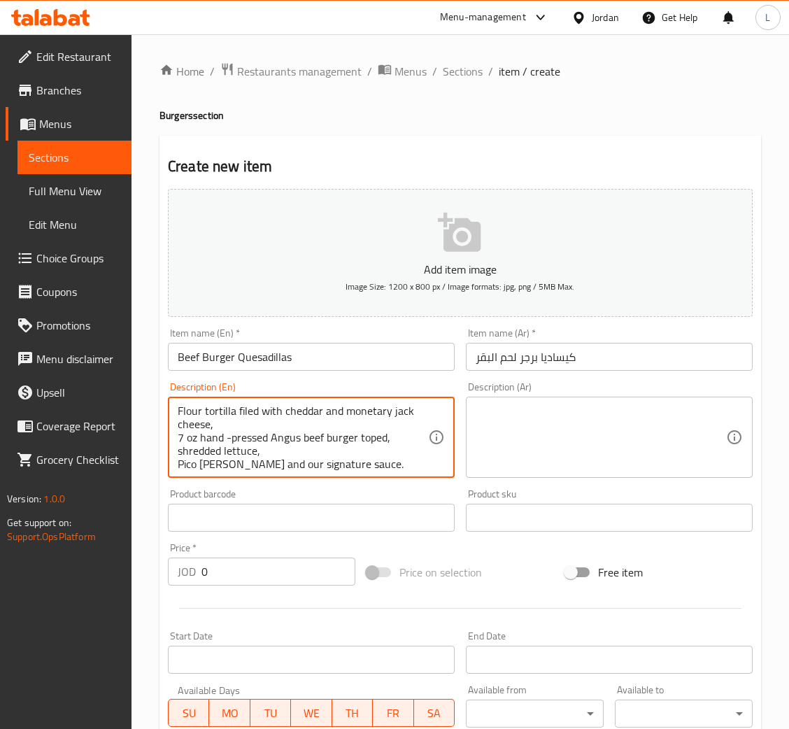
scroll to position [3, 0]
type textarea "Flour tortilla filed with cheddar and monetary jack cheese, 7 oz hand -pressed …"
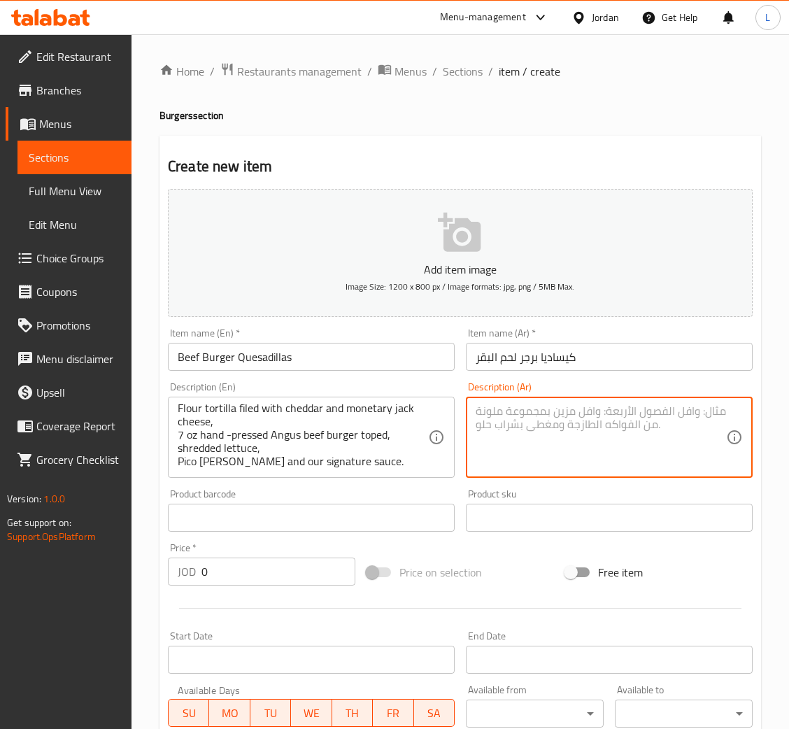
click at [577, 422] on textarea at bounding box center [601, 437] width 250 height 66
paste textarea "تورتيلا دقيق محشوة بجبنة الشيدر وجبنة [PERSON_NAME]، برجر لحم أنجوس مضغوط يدويً…"
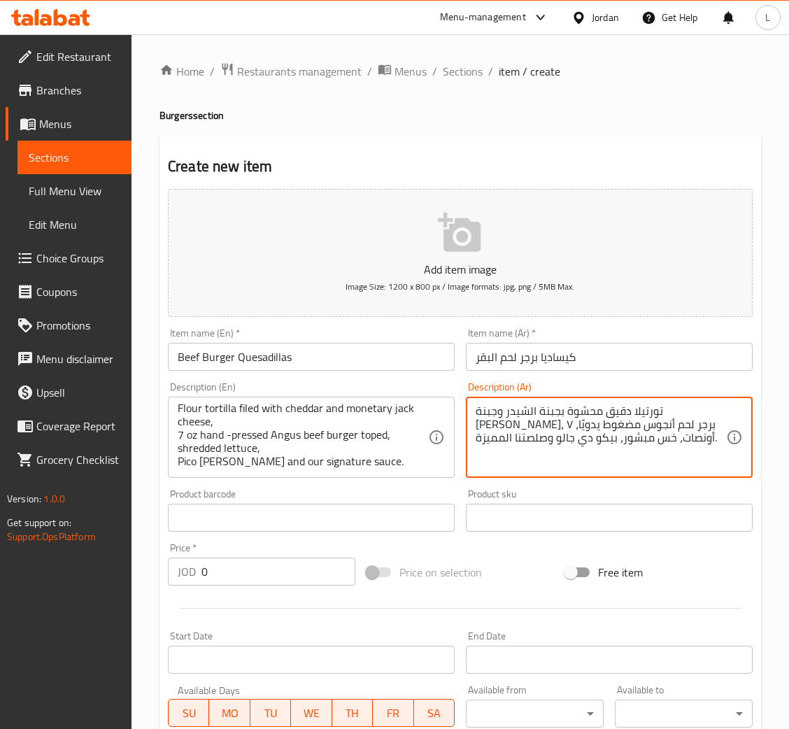
type textarea "تورتيلا دقيق محشوة بجبنة الشيدر وجبنة [PERSON_NAME]، برجر لحم أنجوس مضغوط يدويً…"
click at [228, 570] on input "0" at bounding box center [278, 571] width 154 height 28
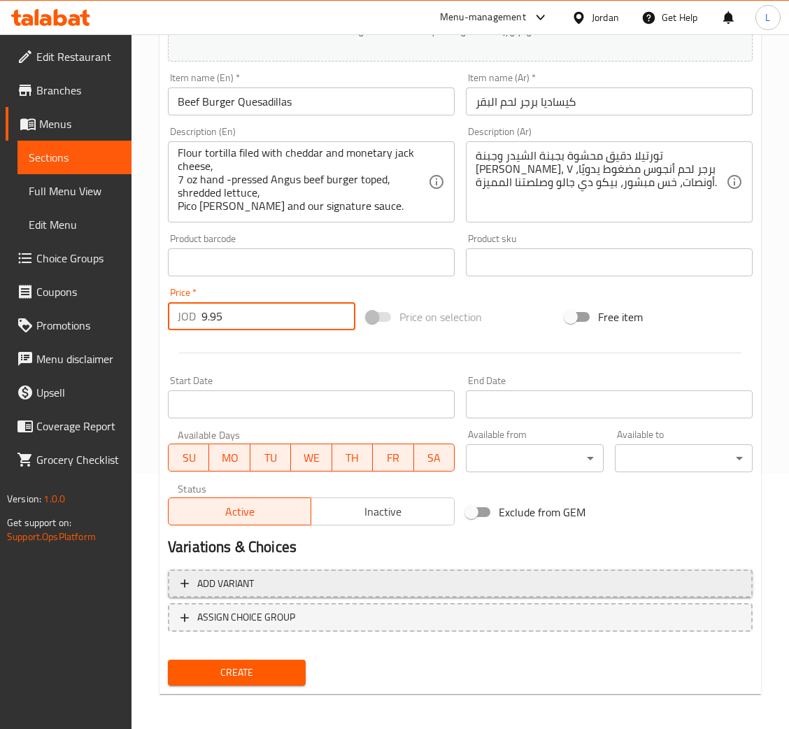
scroll to position [257, 0]
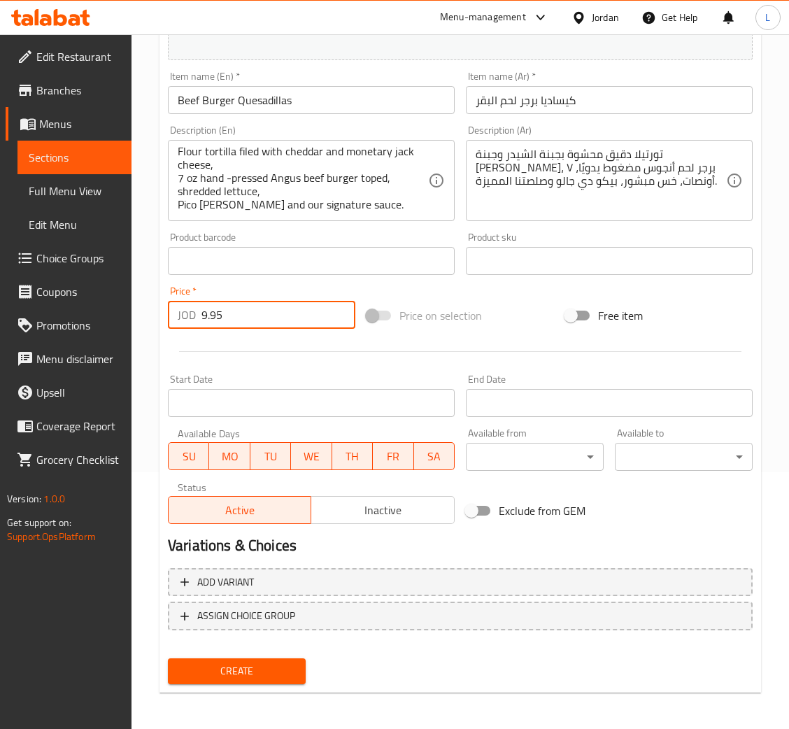
type input "9.95"
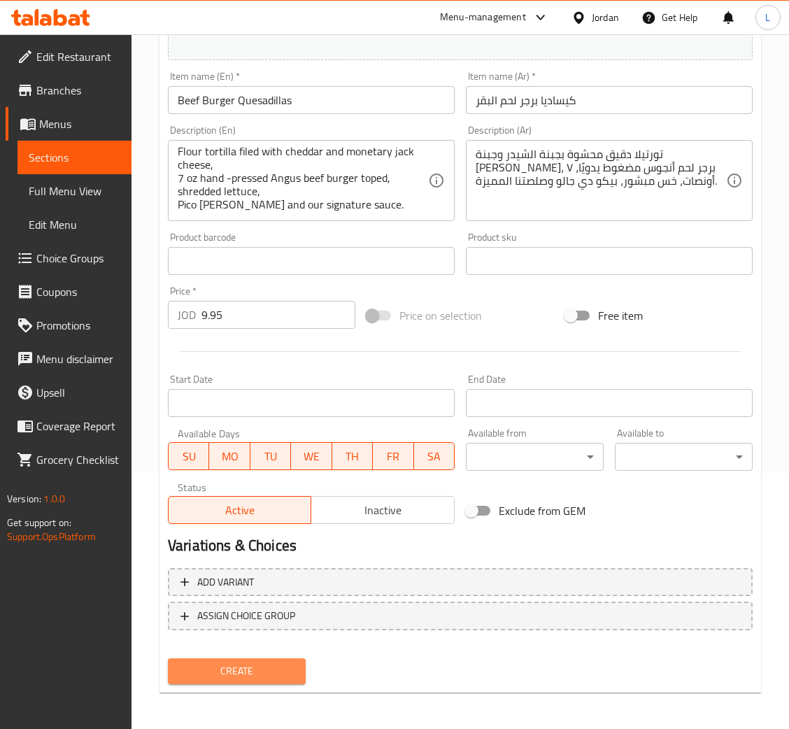
click at [250, 662] on span "Create" at bounding box center [236, 670] width 115 height 17
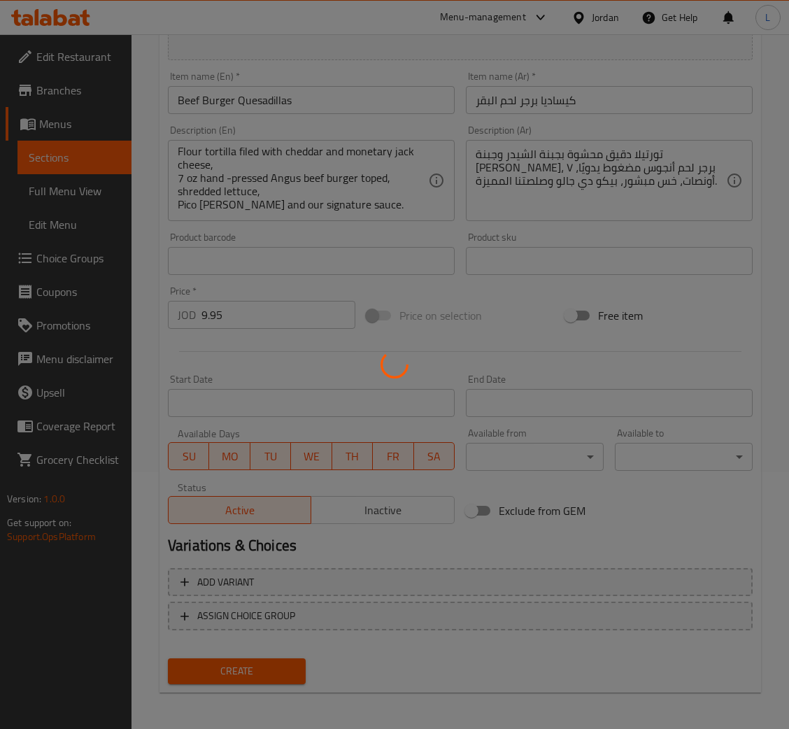
type input "0"
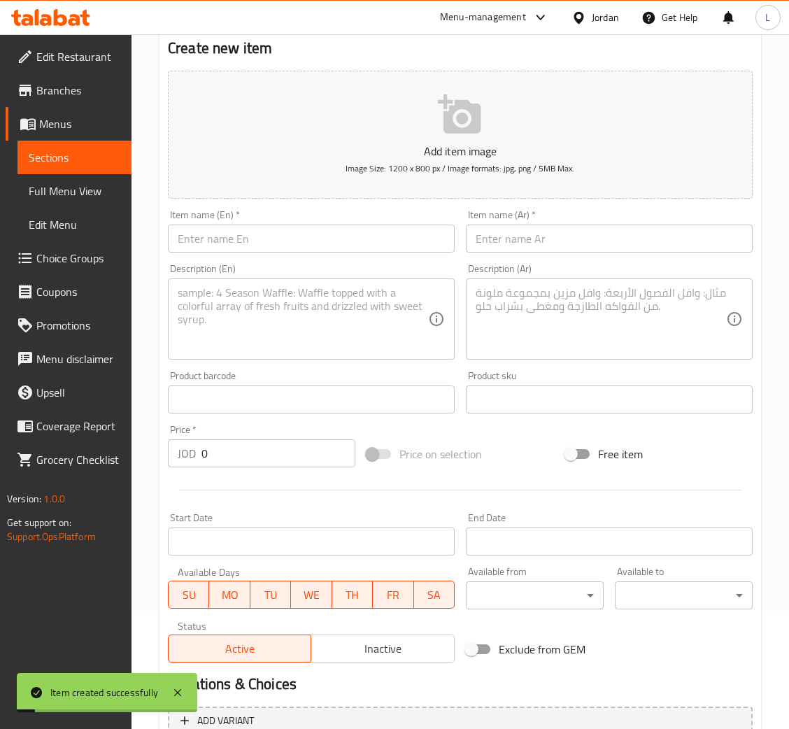
scroll to position [0, 0]
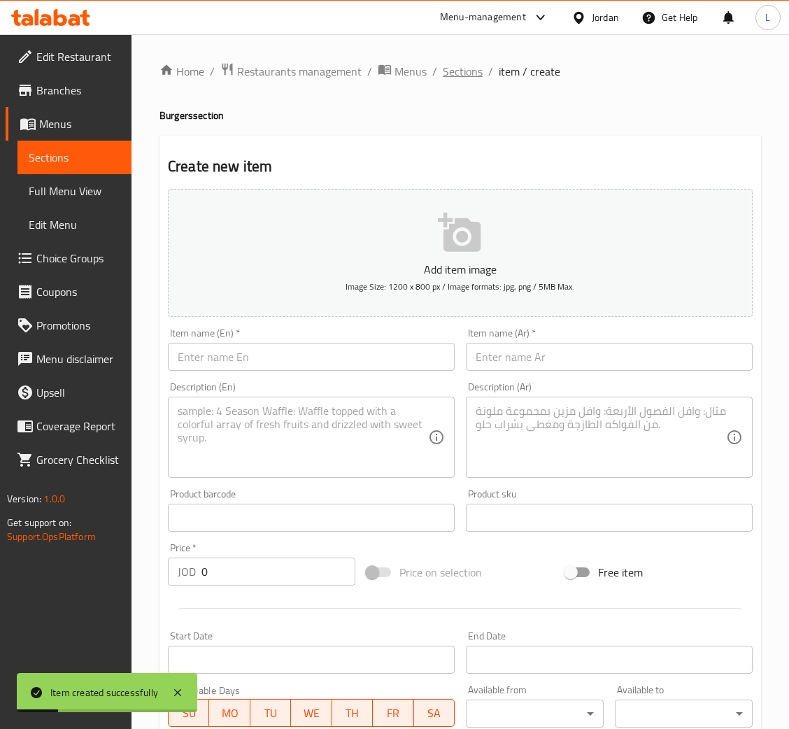
click at [461, 73] on span "Sections" at bounding box center [463, 71] width 40 height 17
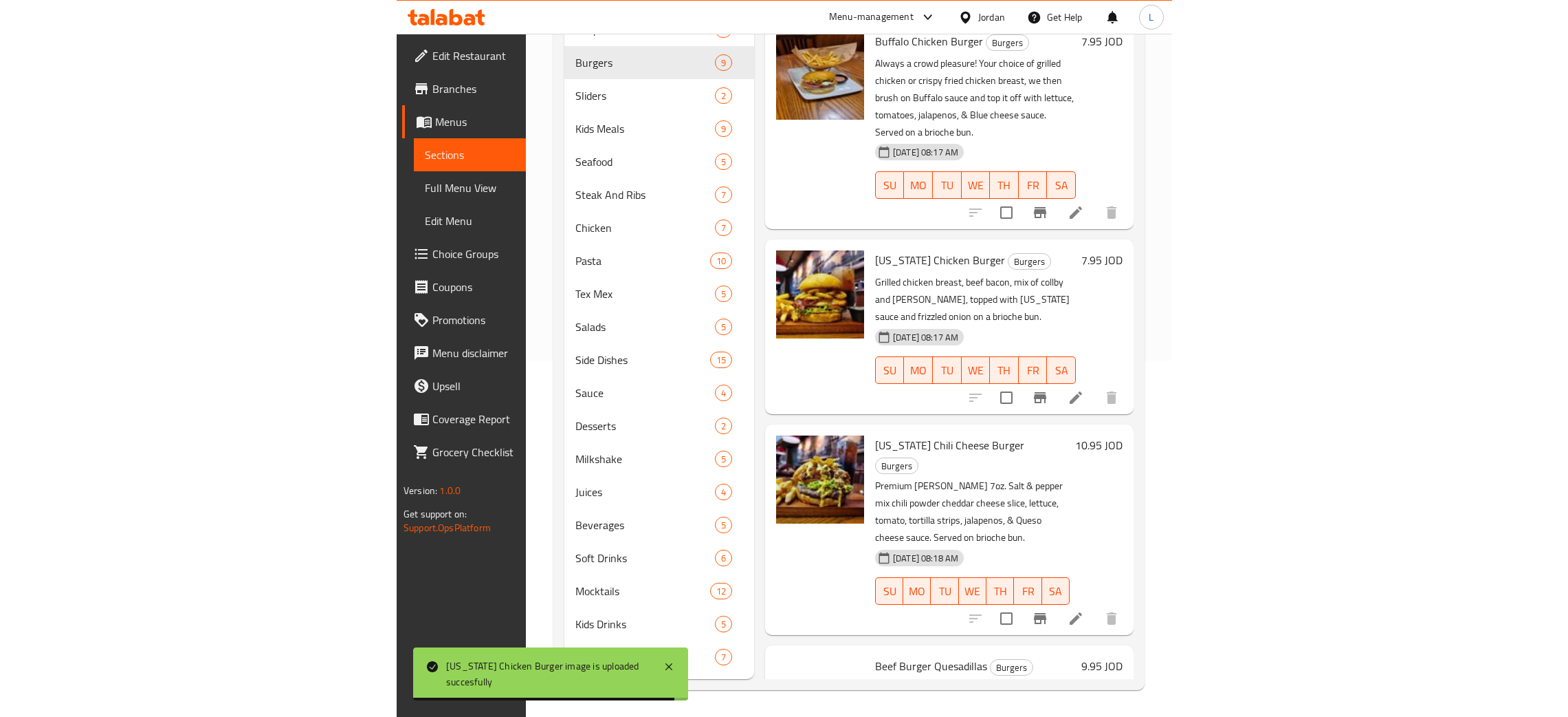
scroll to position [558, 0]
